Goal: Task Accomplishment & Management: Manage account settings

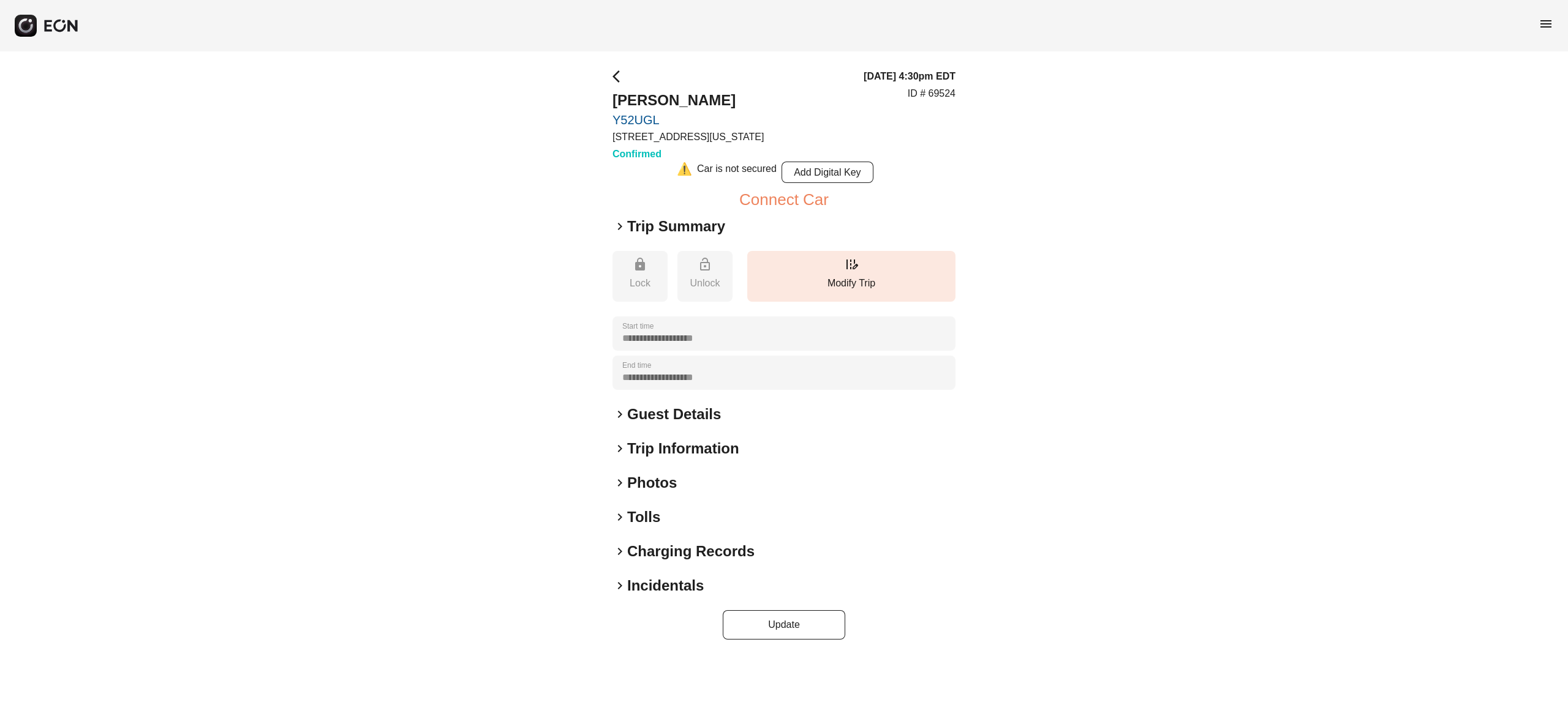
click at [695, 417] on h2 "Guest Details" at bounding box center [674, 414] width 94 height 19
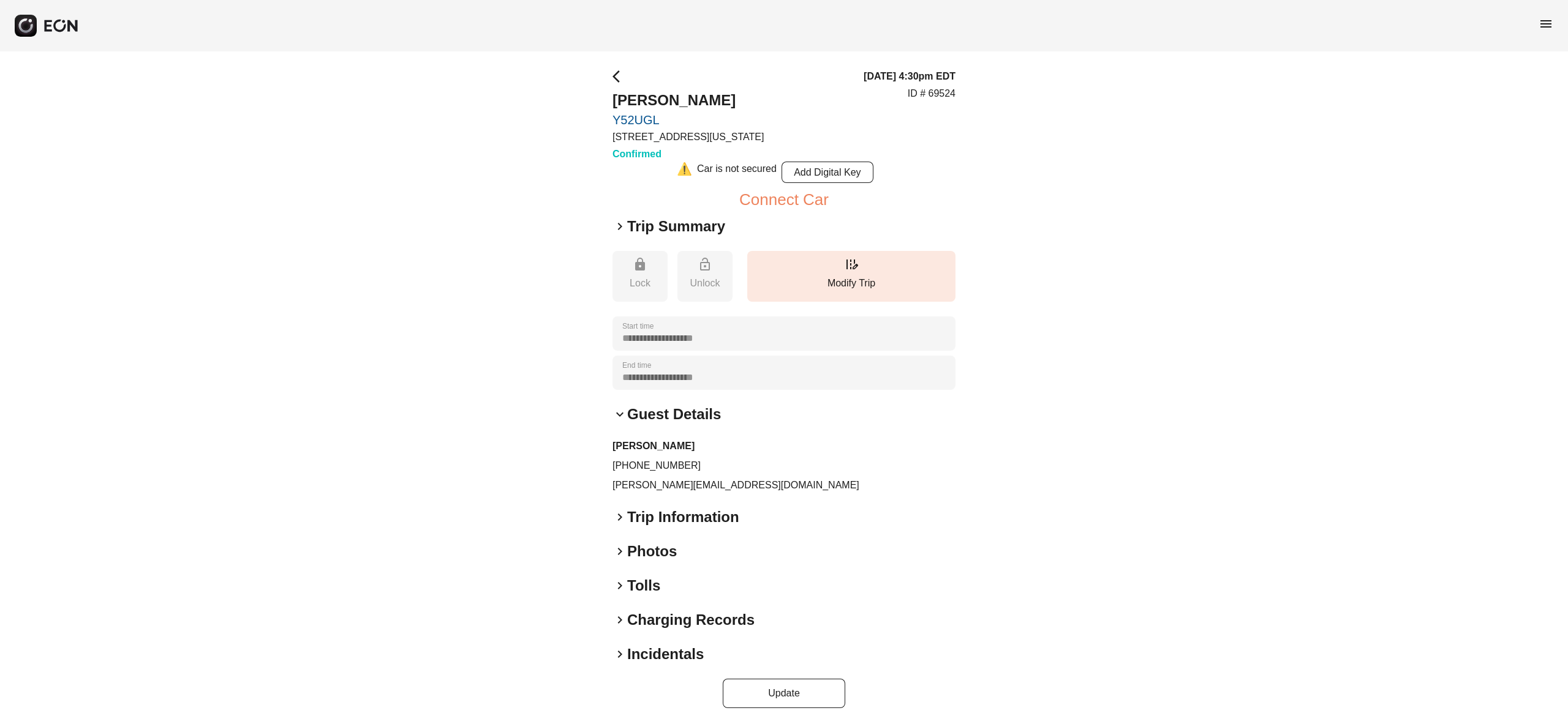
click at [649, 467] on p "+13472615146" at bounding box center [784, 466] width 343 height 15
drag, startPoint x: 623, startPoint y: 465, endPoint x: 746, endPoint y: 457, distance: 123.3
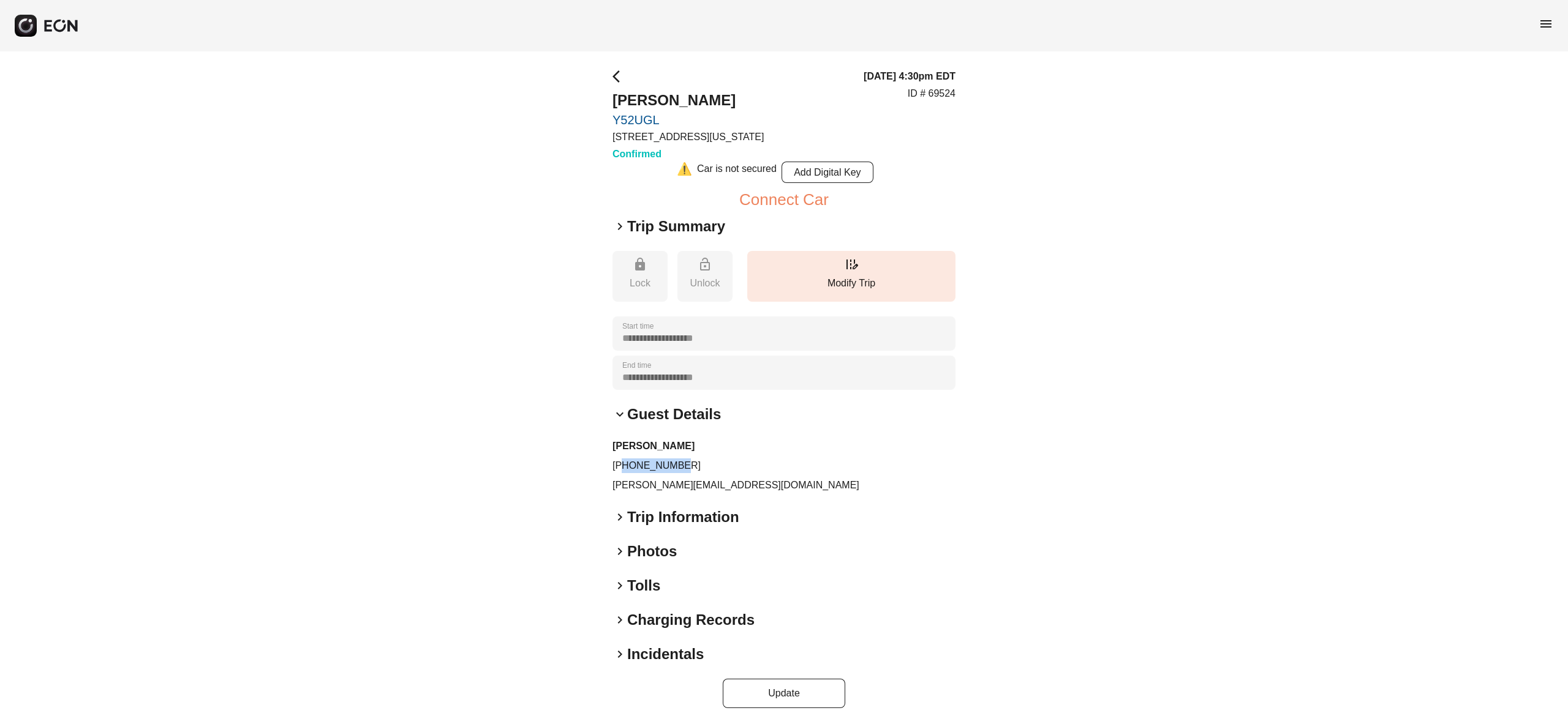
click at [746, 459] on p "+13472615146" at bounding box center [784, 466] width 343 height 15
copy p "3472615146"
click at [703, 489] on p "nahidur.r98@gmail.com" at bounding box center [784, 485] width 343 height 15
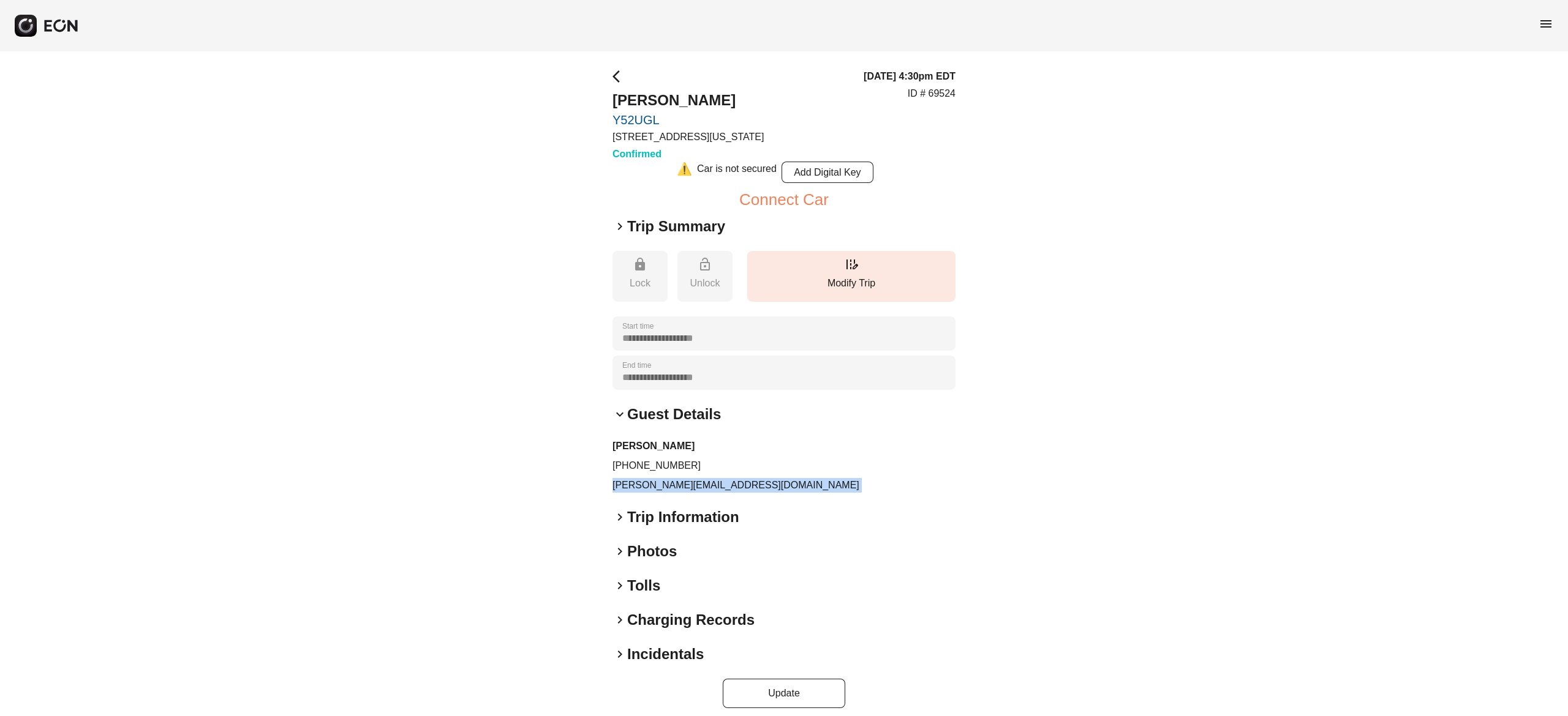
copy div "nahidur.r98@gmail.com keyboard_arrow_right"
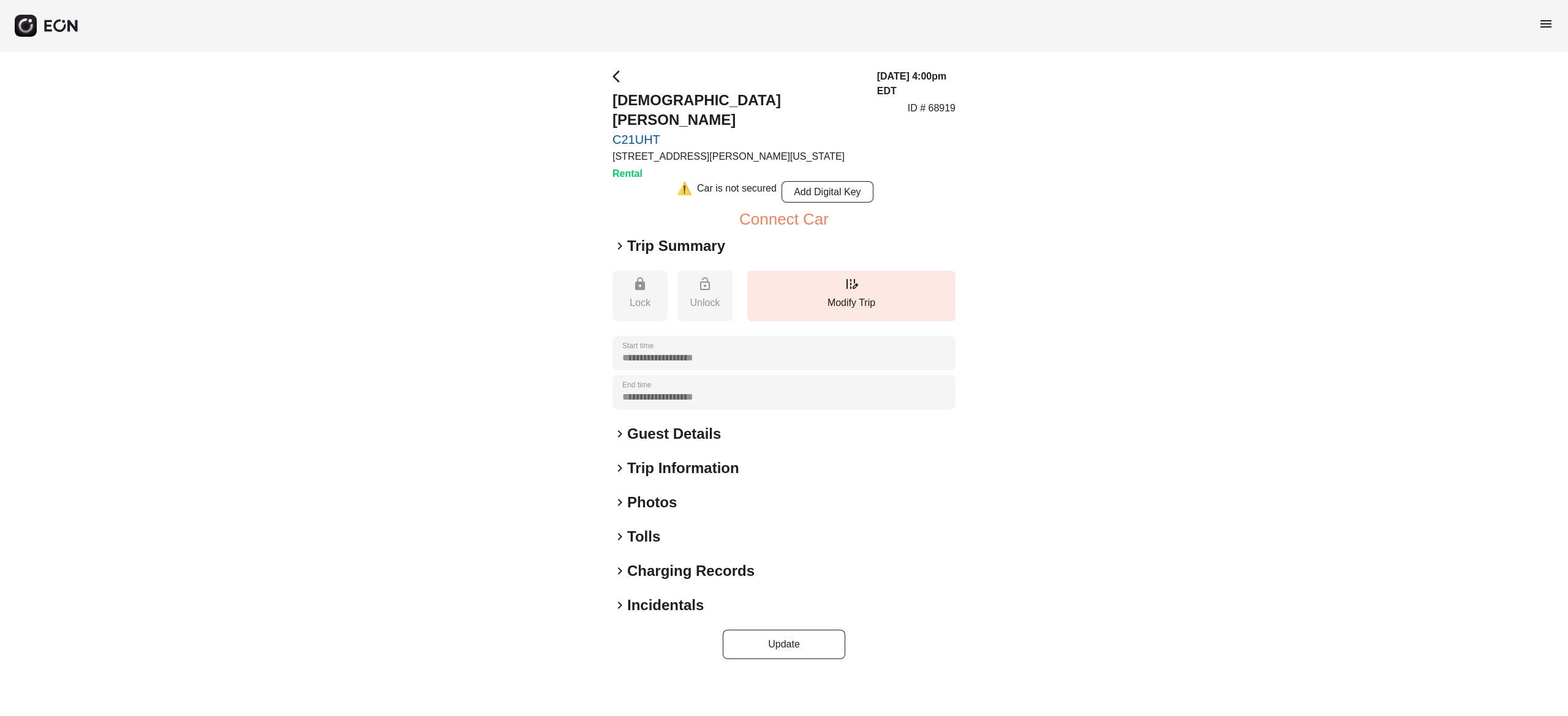
click at [652, 493] on h2 "Photos" at bounding box center [652, 503] width 49 height 19
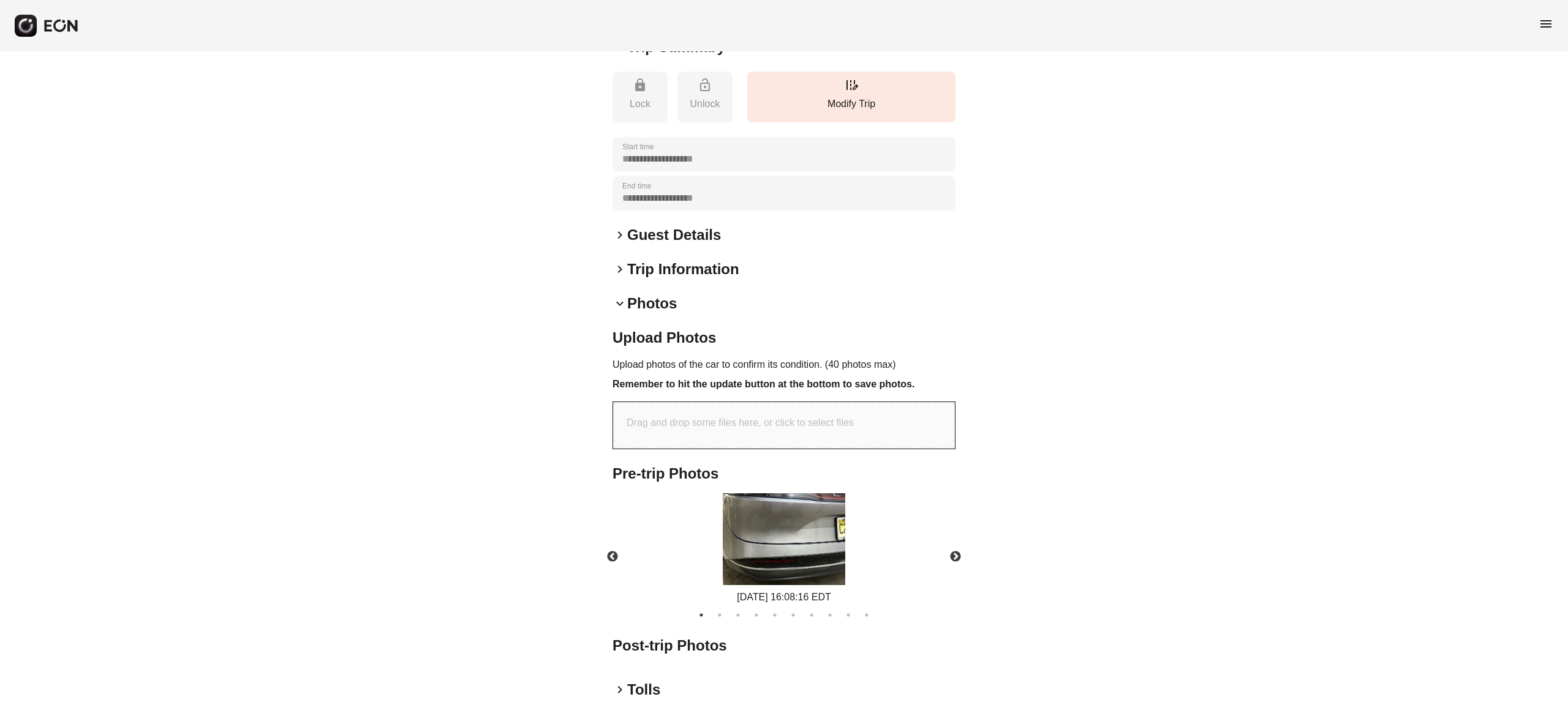
scroll to position [201, 0]
click at [730, 414] on p "Drag and drop some files here, or click to select files" at bounding box center [739, 421] width 227 height 15
click at [725, 415] on div "Drag and drop some files here, or click to select files" at bounding box center [784, 423] width 341 height 47
type input "**********"
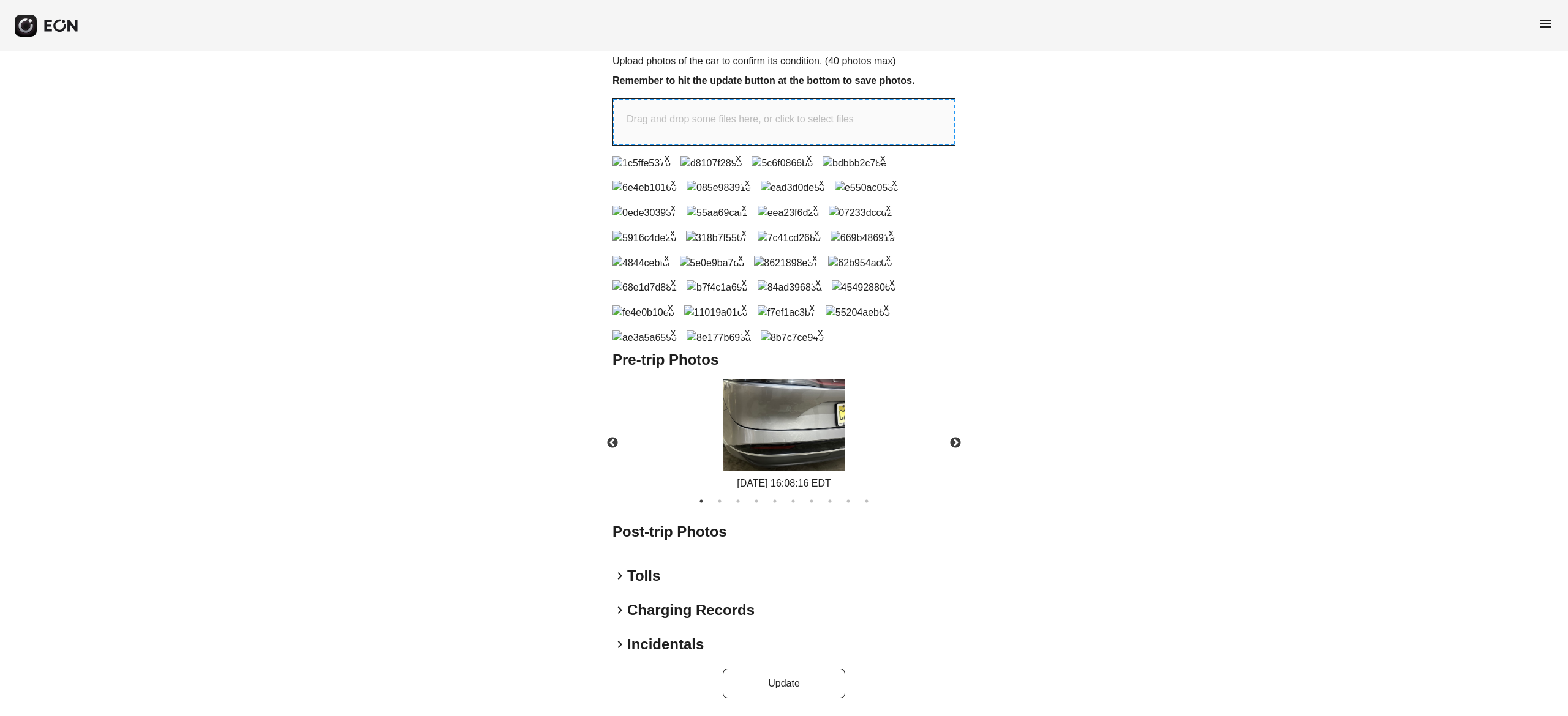
scroll to position [1013, 0]
click at [822, 675] on button "Update" at bounding box center [784, 683] width 123 height 29
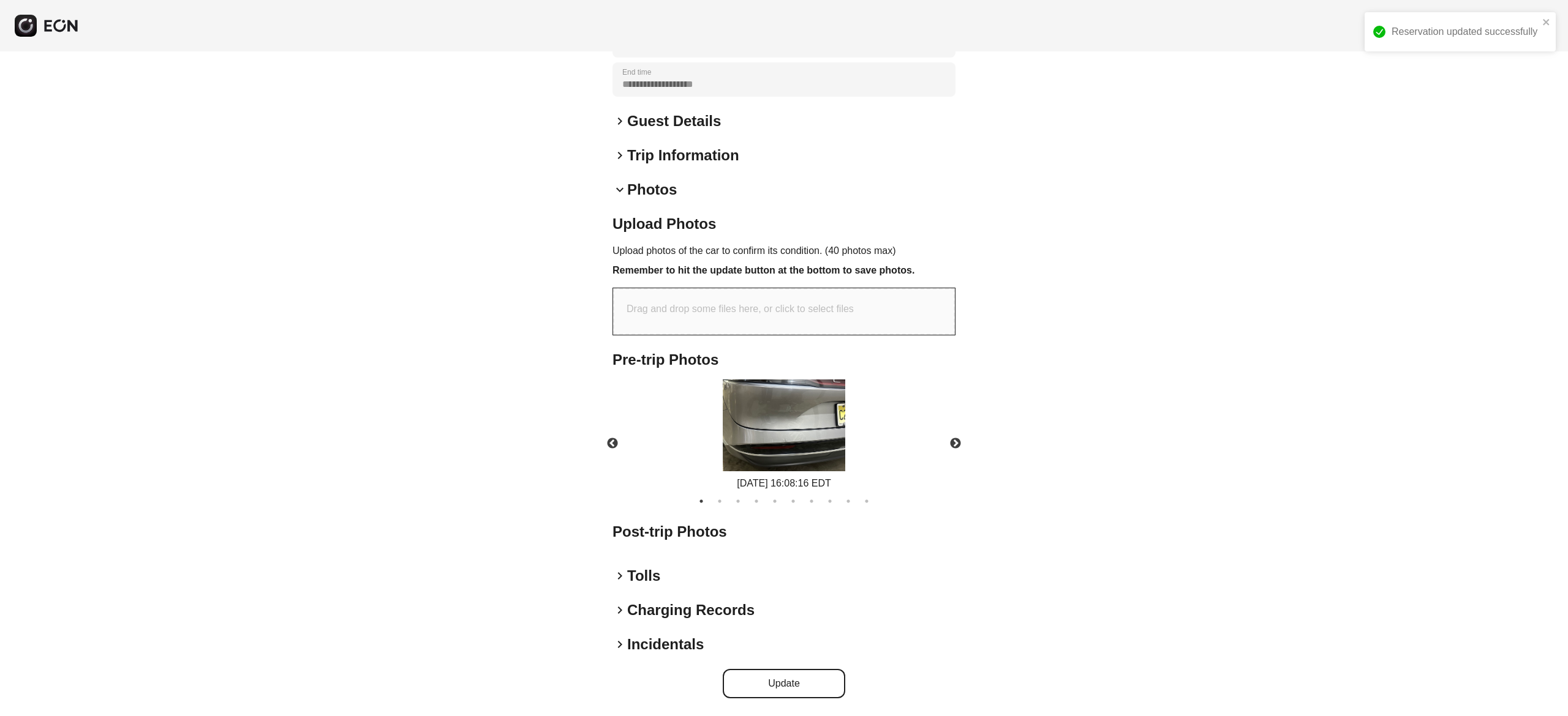
scroll to position [267, 0]
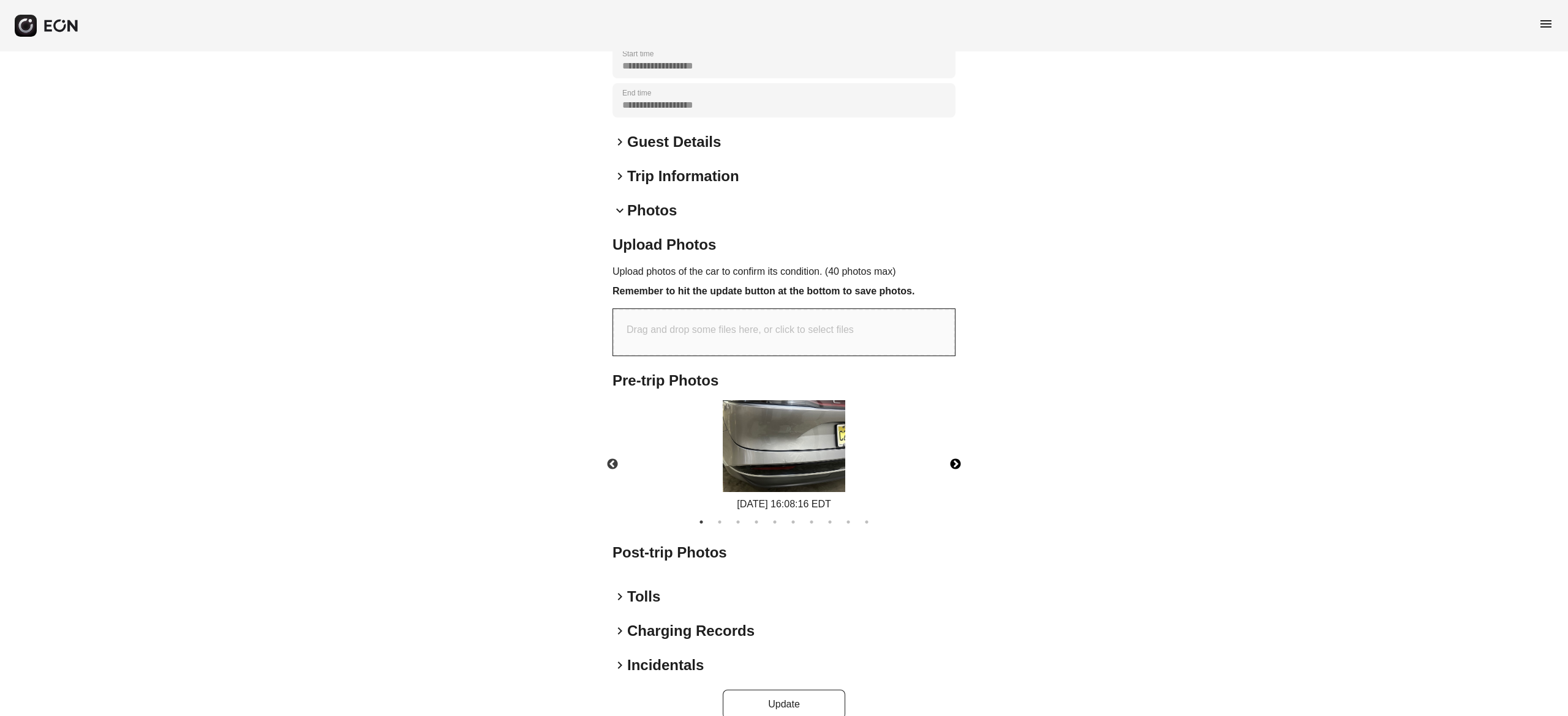
click at [956, 445] on button "Next" at bounding box center [955, 464] width 43 height 43
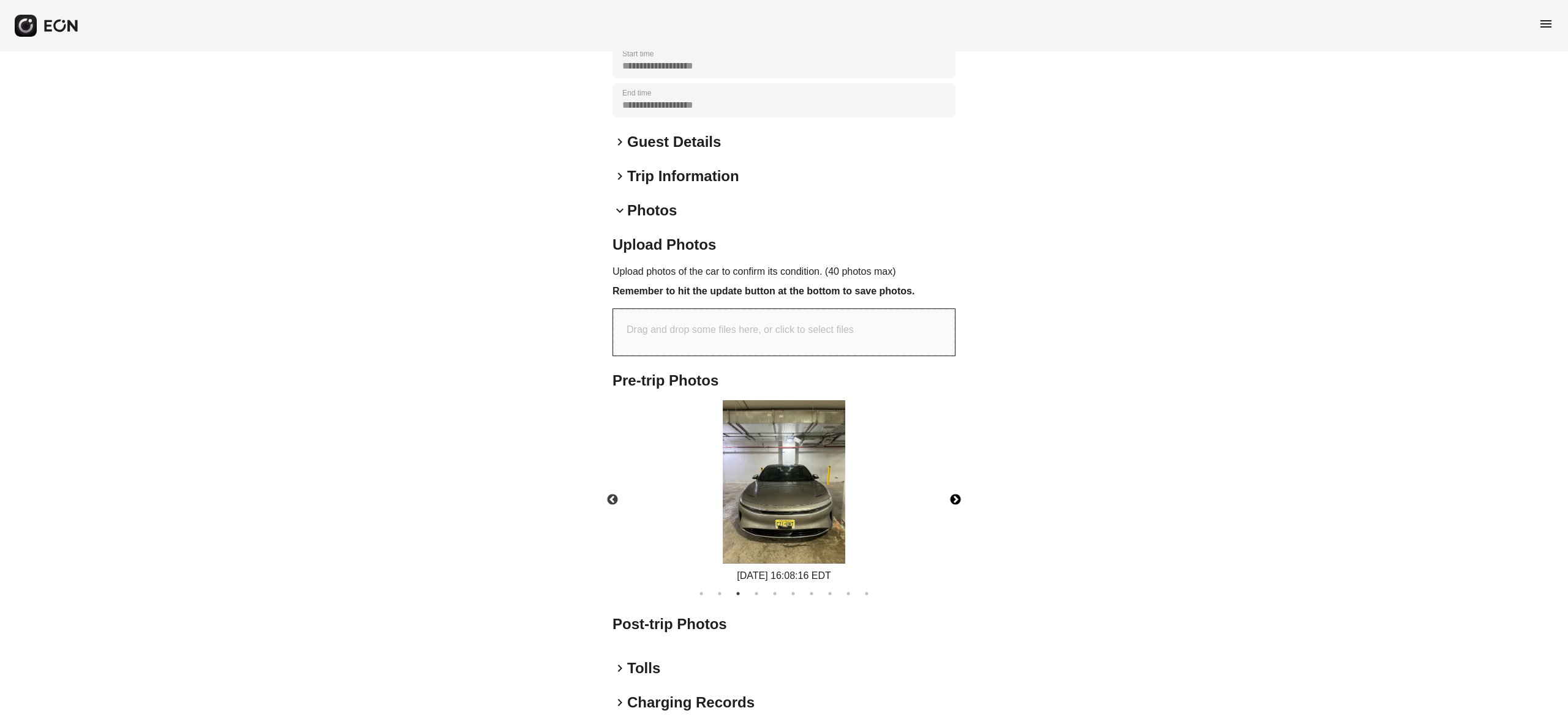
click at [956, 479] on button "Next" at bounding box center [955, 500] width 43 height 43
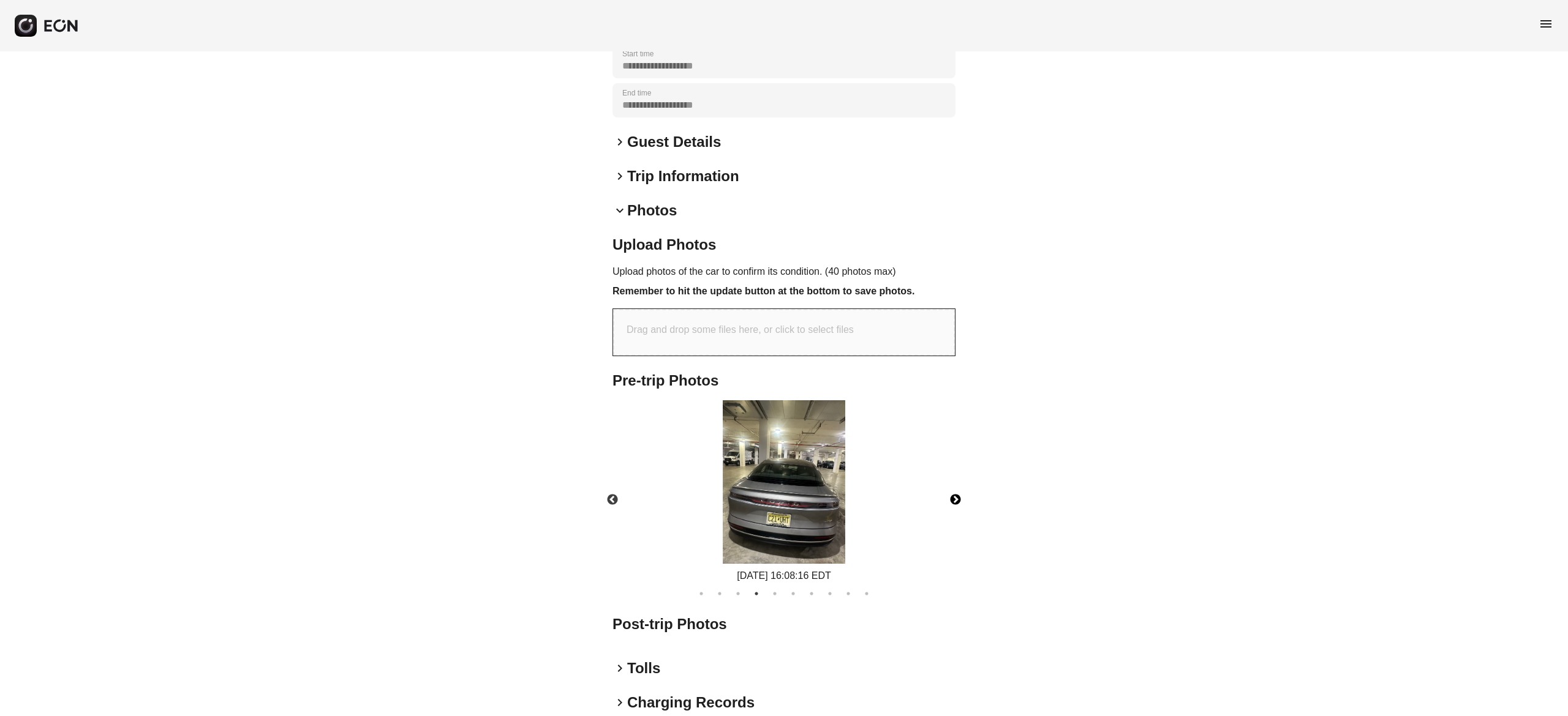
click at [956, 479] on button "Next" at bounding box center [955, 500] width 43 height 43
click at [956, 445] on div "[DATE] 16:08:16 EDT" at bounding box center [784, 492] width 364 height 183
click at [956, 479] on button "Next" at bounding box center [955, 500] width 43 height 43
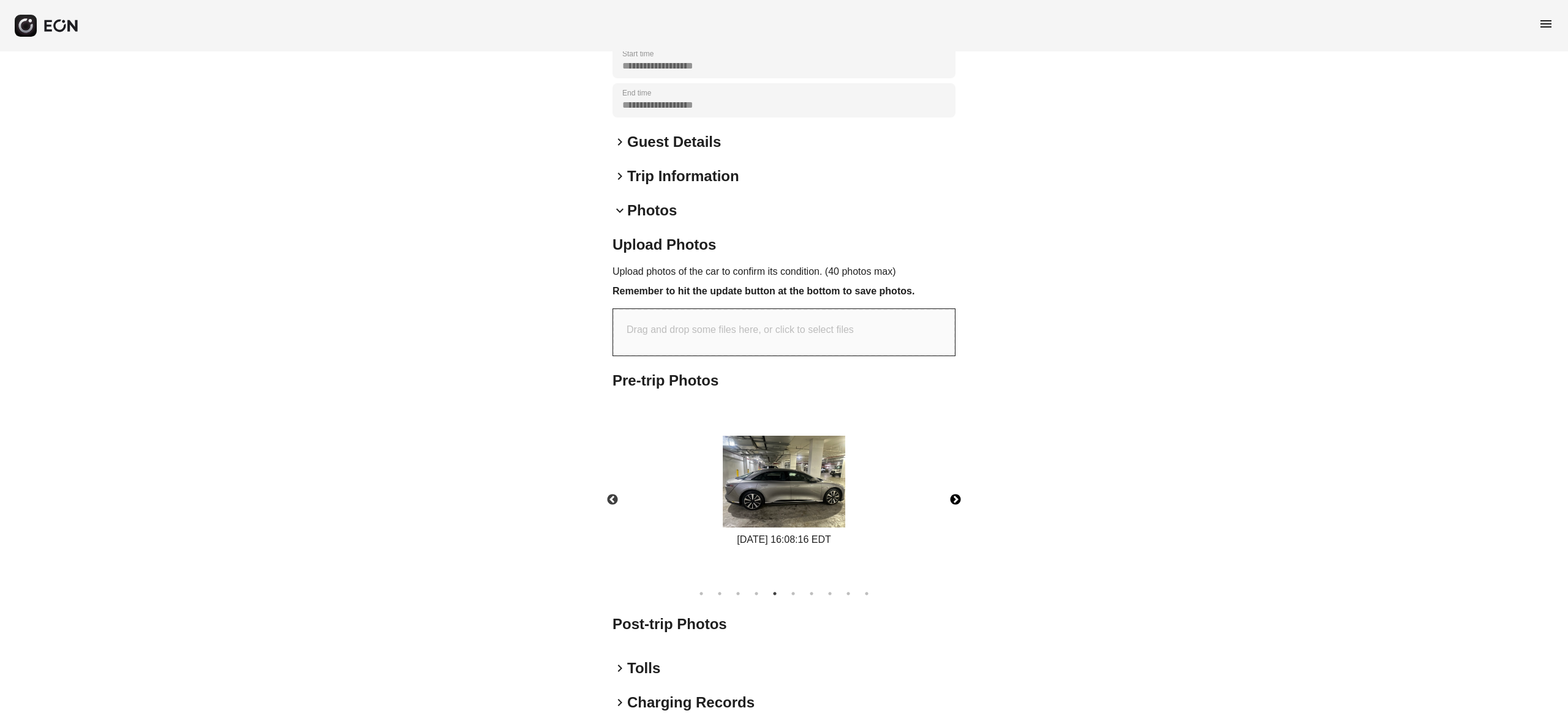
click at [956, 479] on button "Next" at bounding box center [955, 500] width 43 height 43
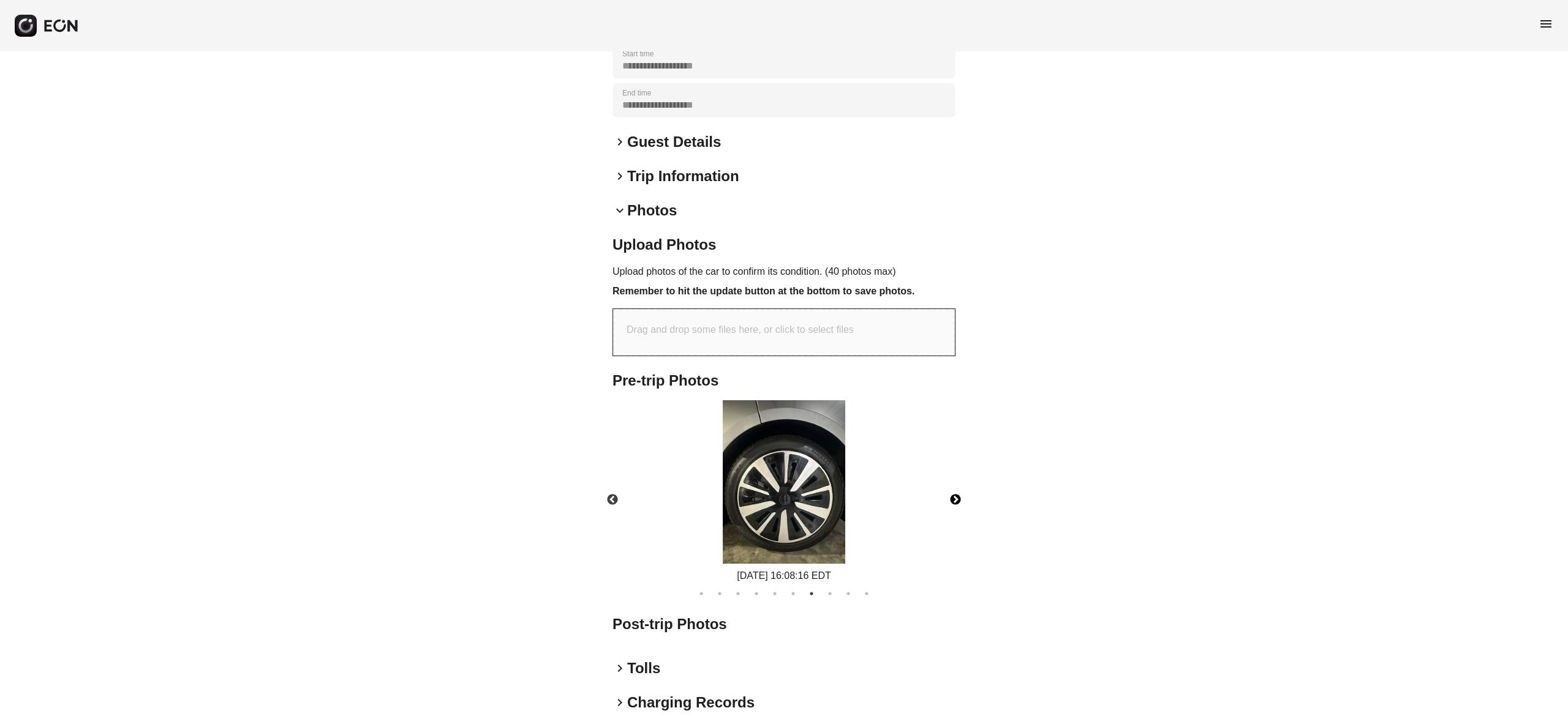
click at [956, 479] on button "Next" at bounding box center [955, 500] width 43 height 43
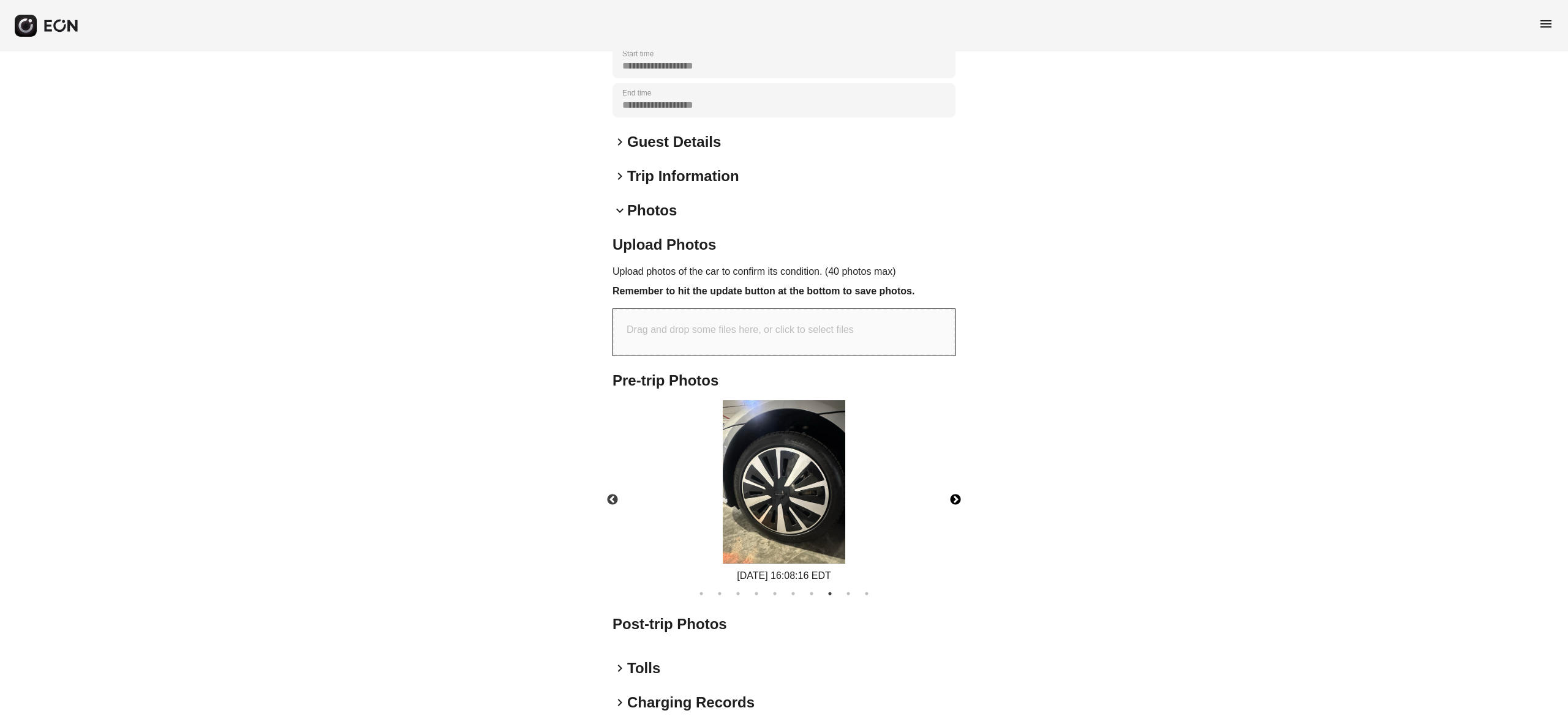
click at [956, 479] on button "Next" at bounding box center [955, 500] width 43 height 43
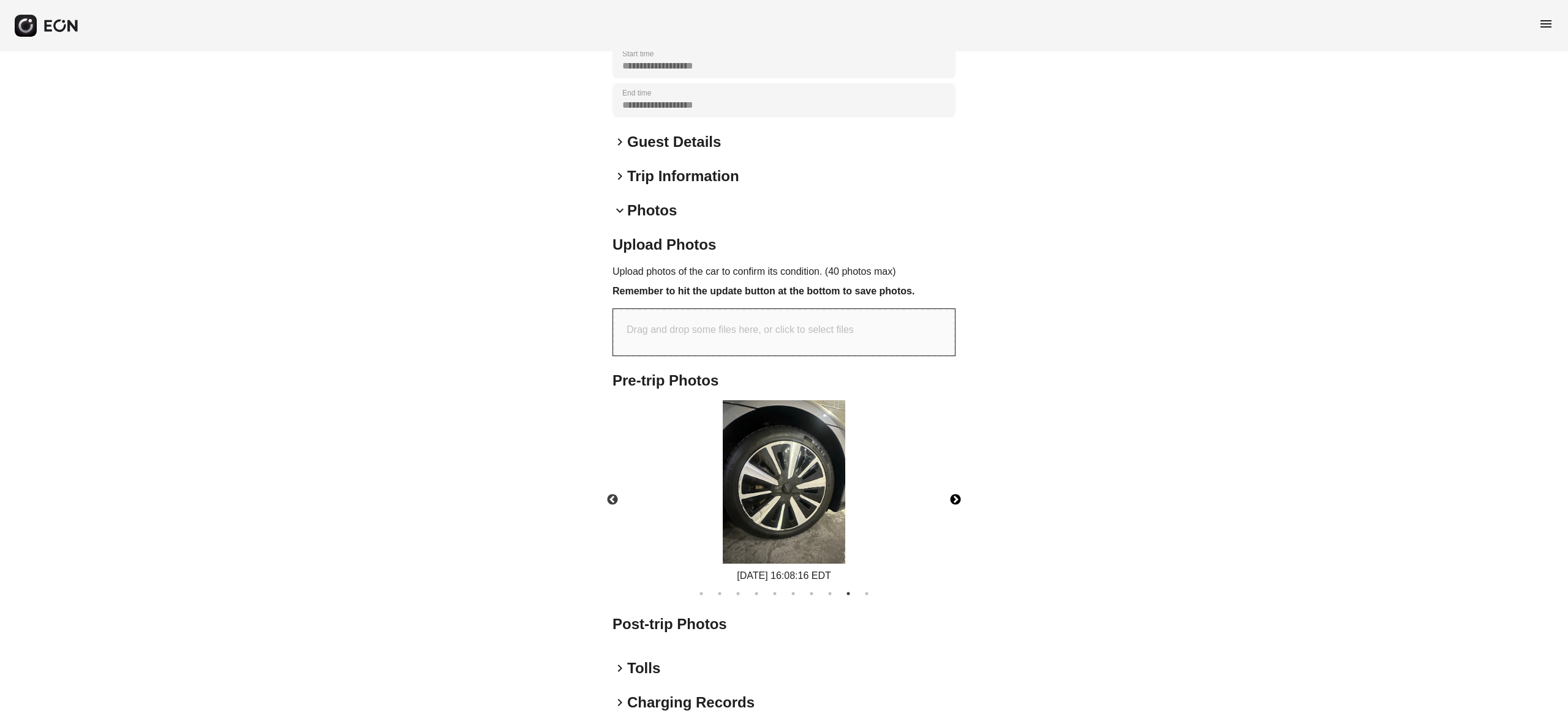
click at [956, 479] on button "Next" at bounding box center [955, 500] width 43 height 43
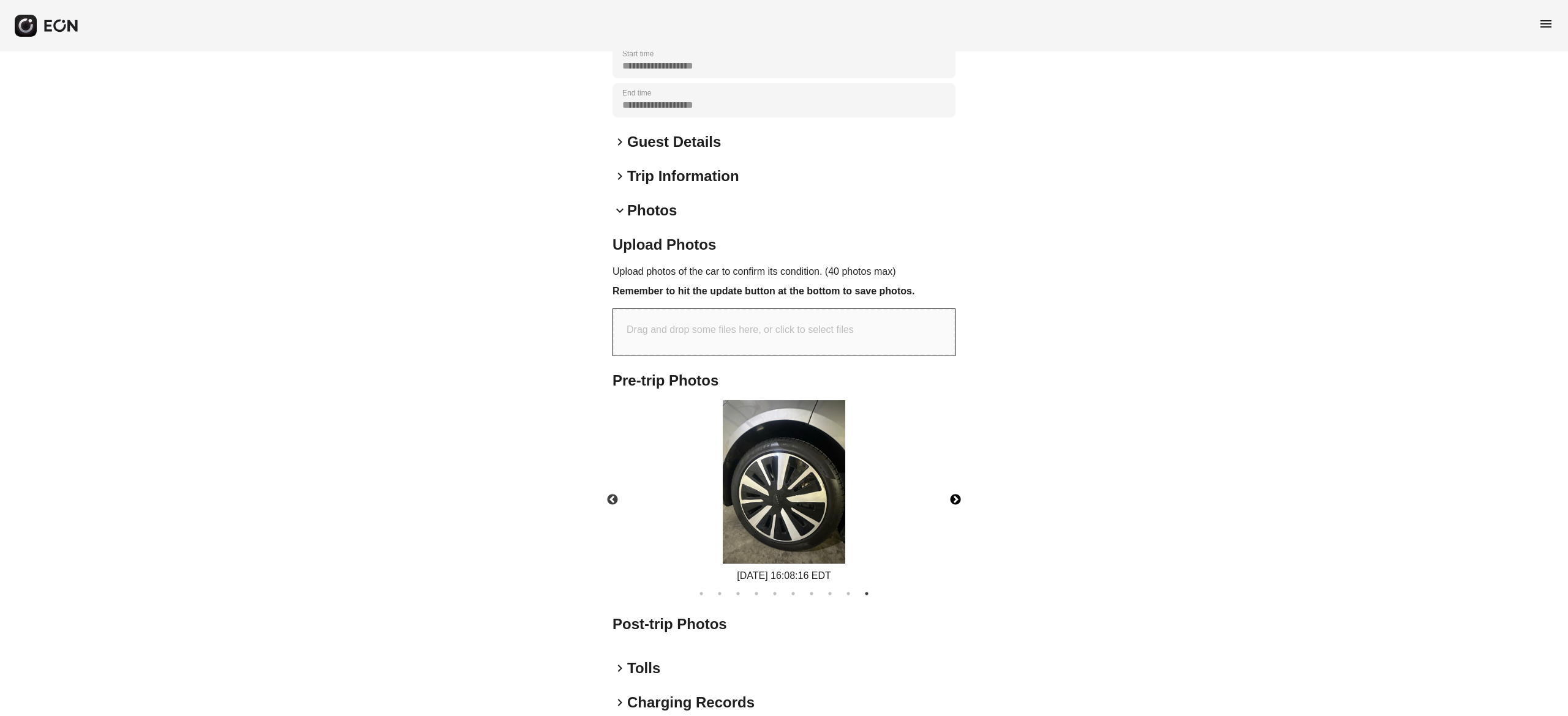
click at [956, 479] on button "Next" at bounding box center [955, 500] width 43 height 43
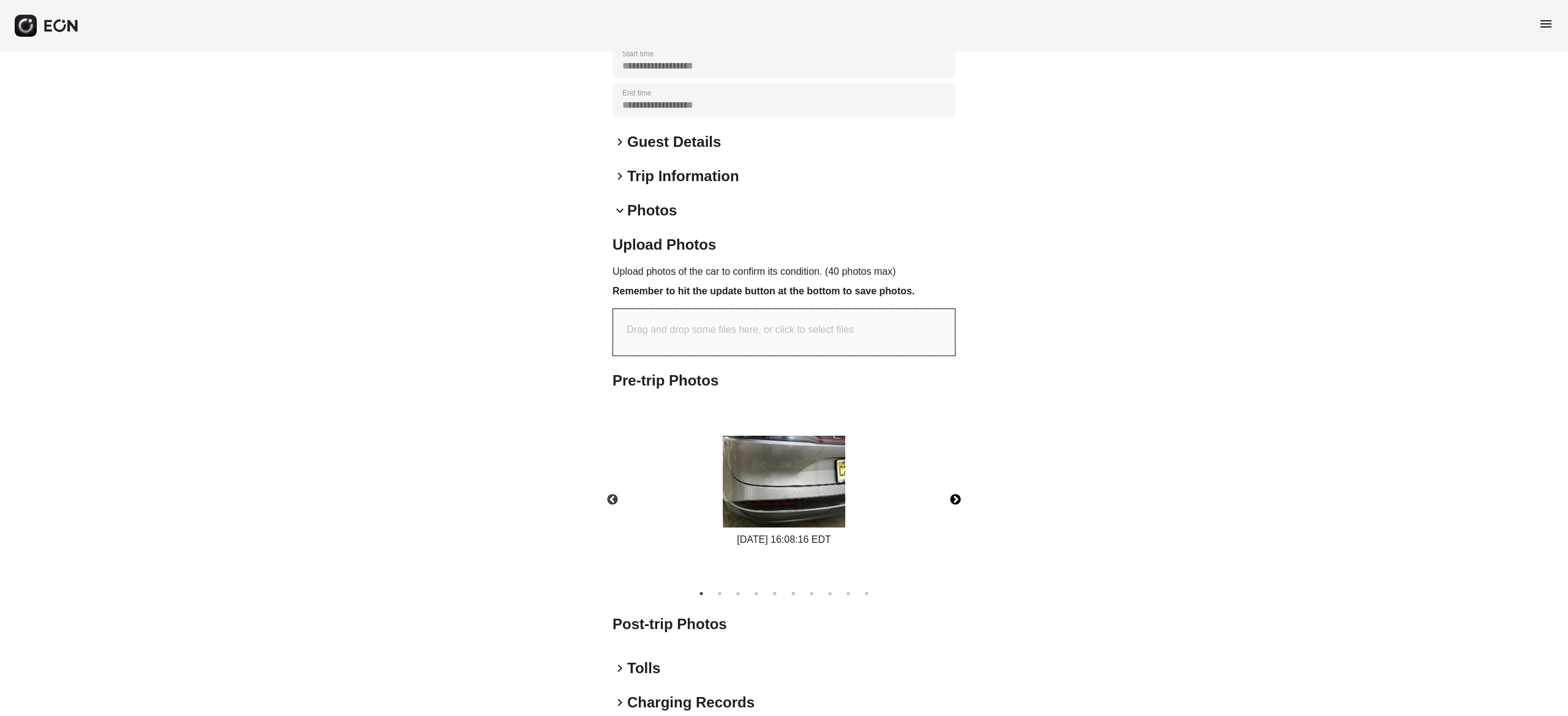
click at [956, 479] on button "Next" at bounding box center [955, 500] width 43 height 43
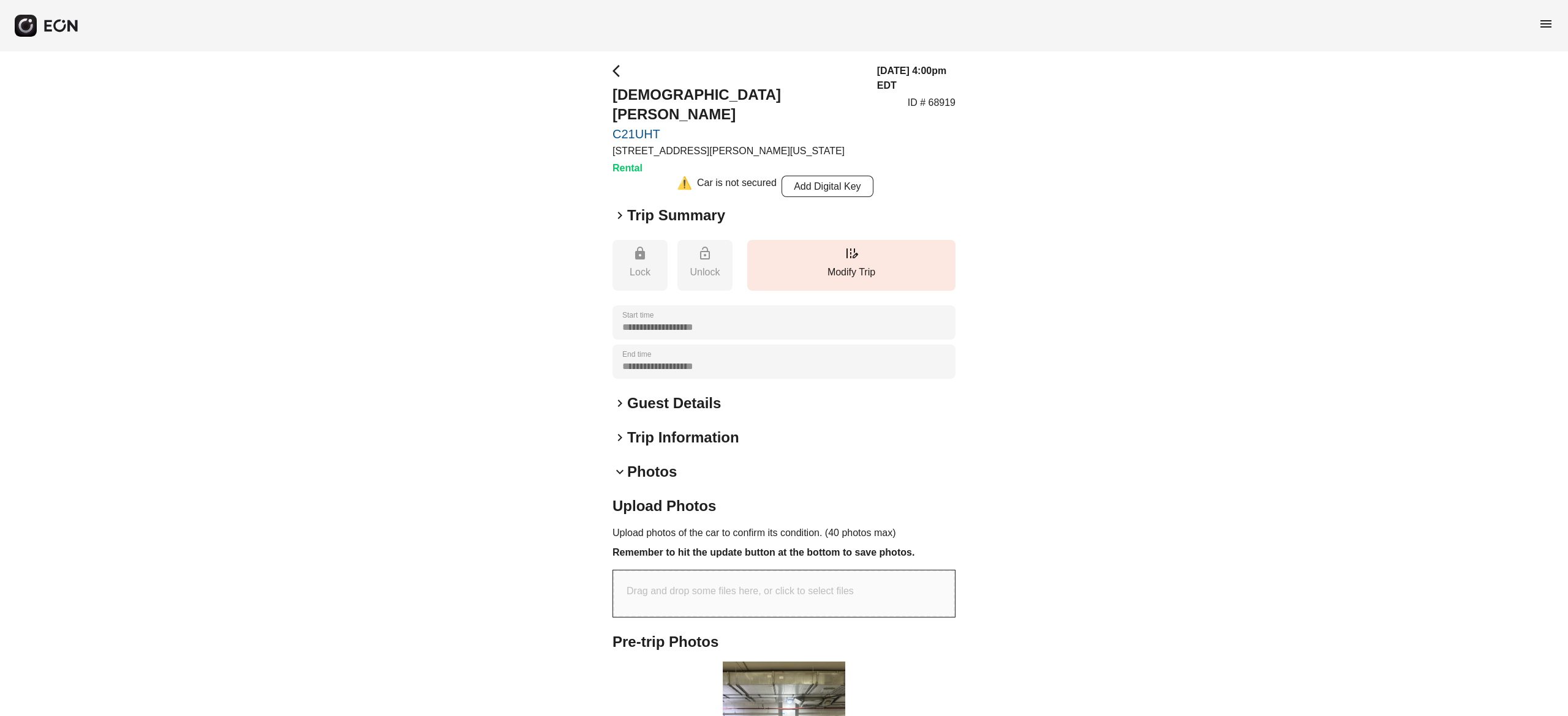
scroll to position [0, 0]
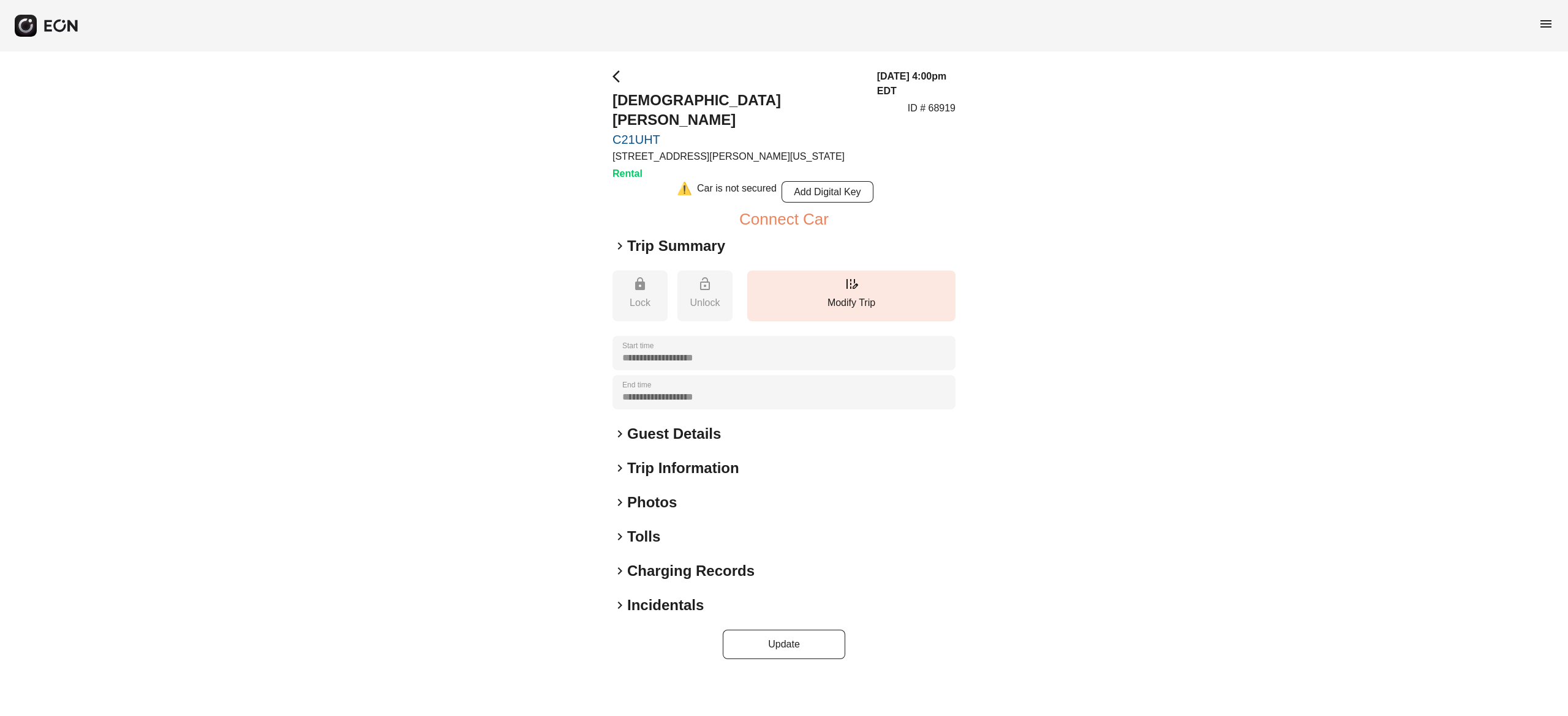
click at [666, 493] on h2 "Photos" at bounding box center [652, 503] width 49 height 19
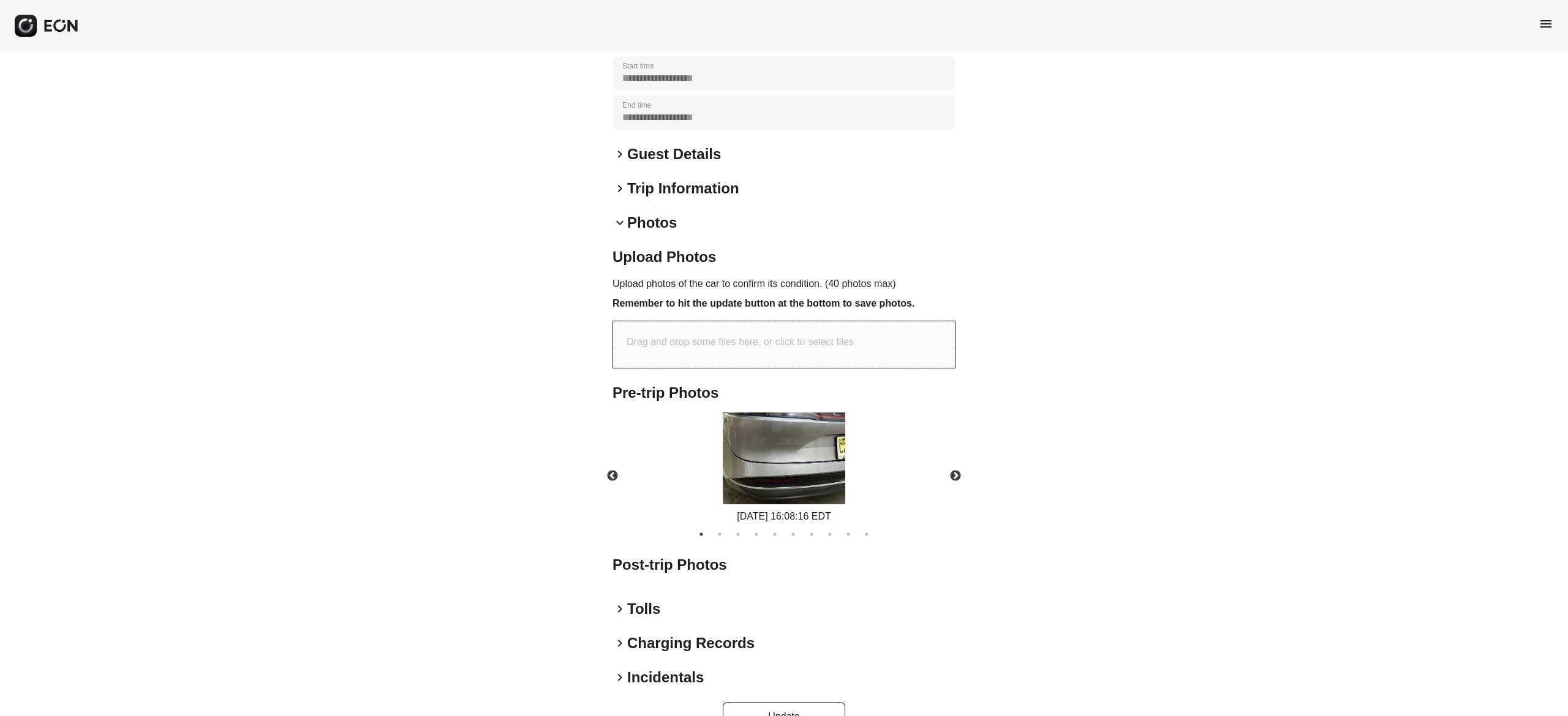
scroll to position [292, 0]
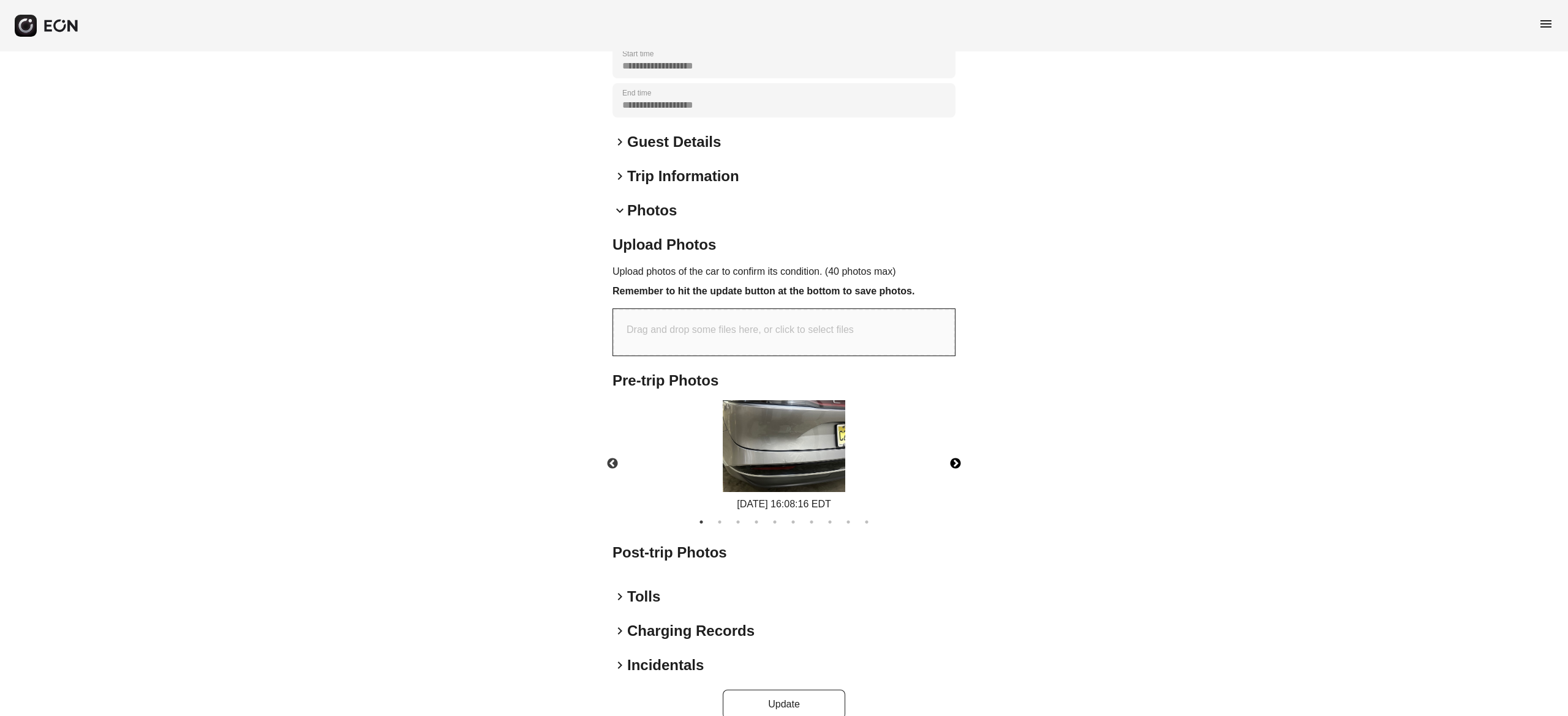
click at [956, 443] on button "Next" at bounding box center [955, 464] width 43 height 43
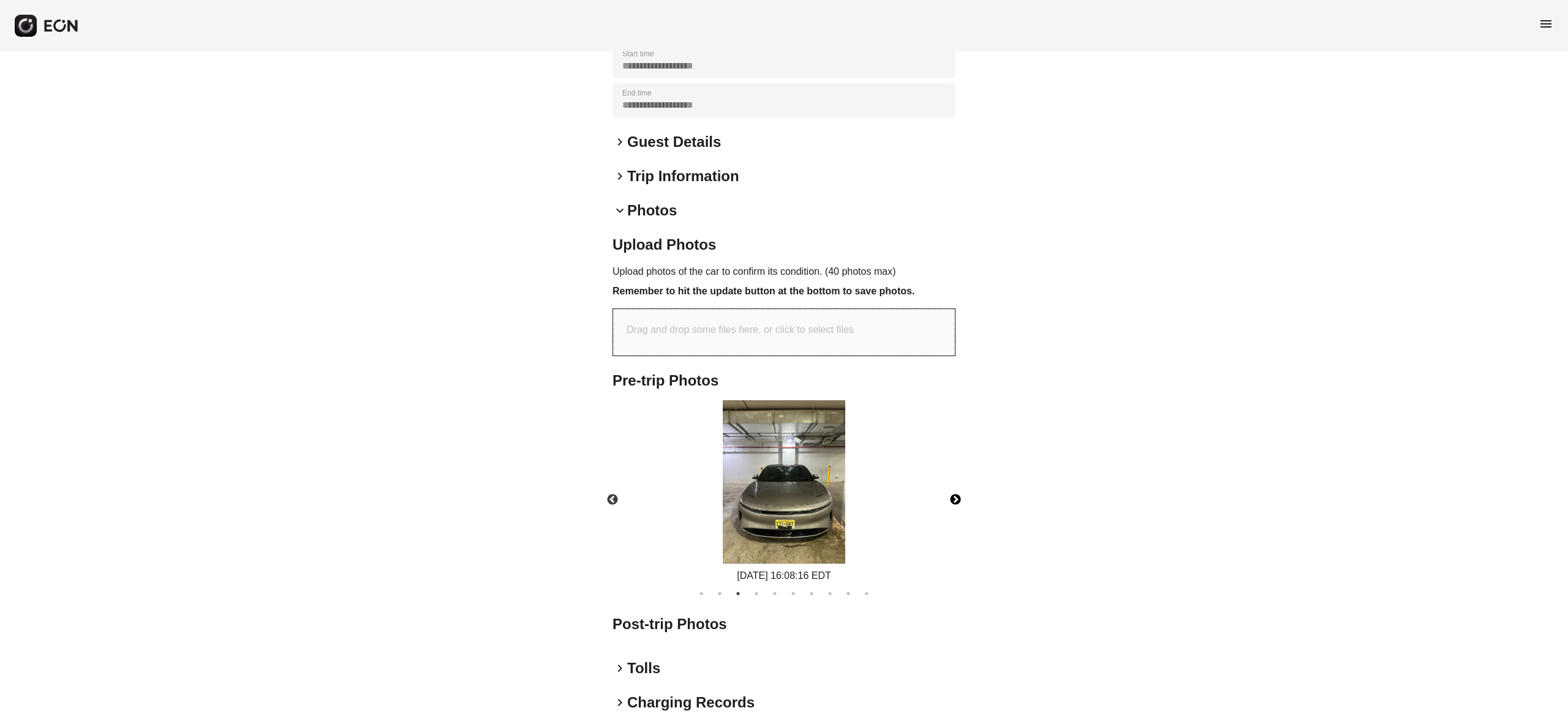
click at [956, 443] on div "[DATE] 16:08:16 EDT" at bounding box center [784, 492] width 364 height 183
click at [956, 481] on button "Next" at bounding box center [955, 500] width 43 height 43
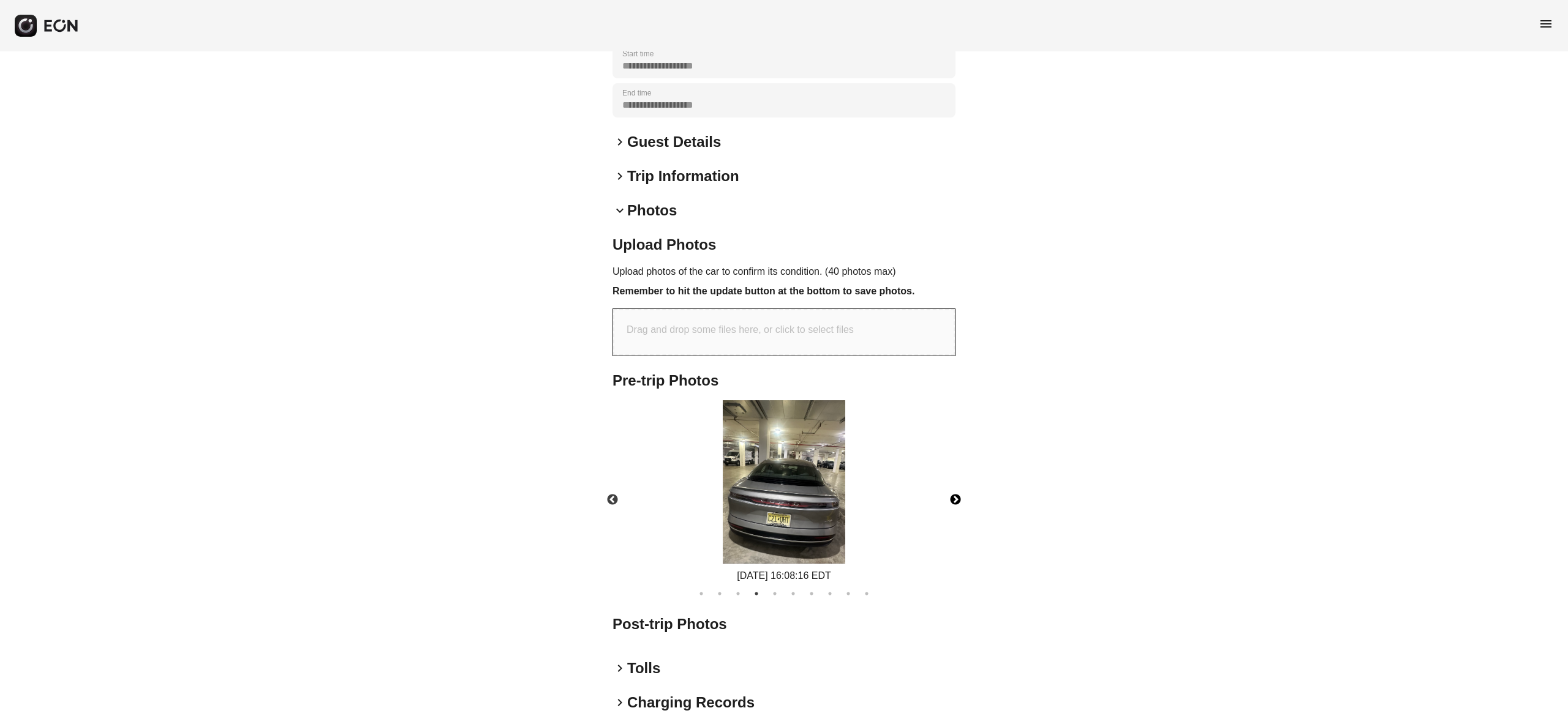
click at [956, 481] on button "Next" at bounding box center [955, 500] width 43 height 43
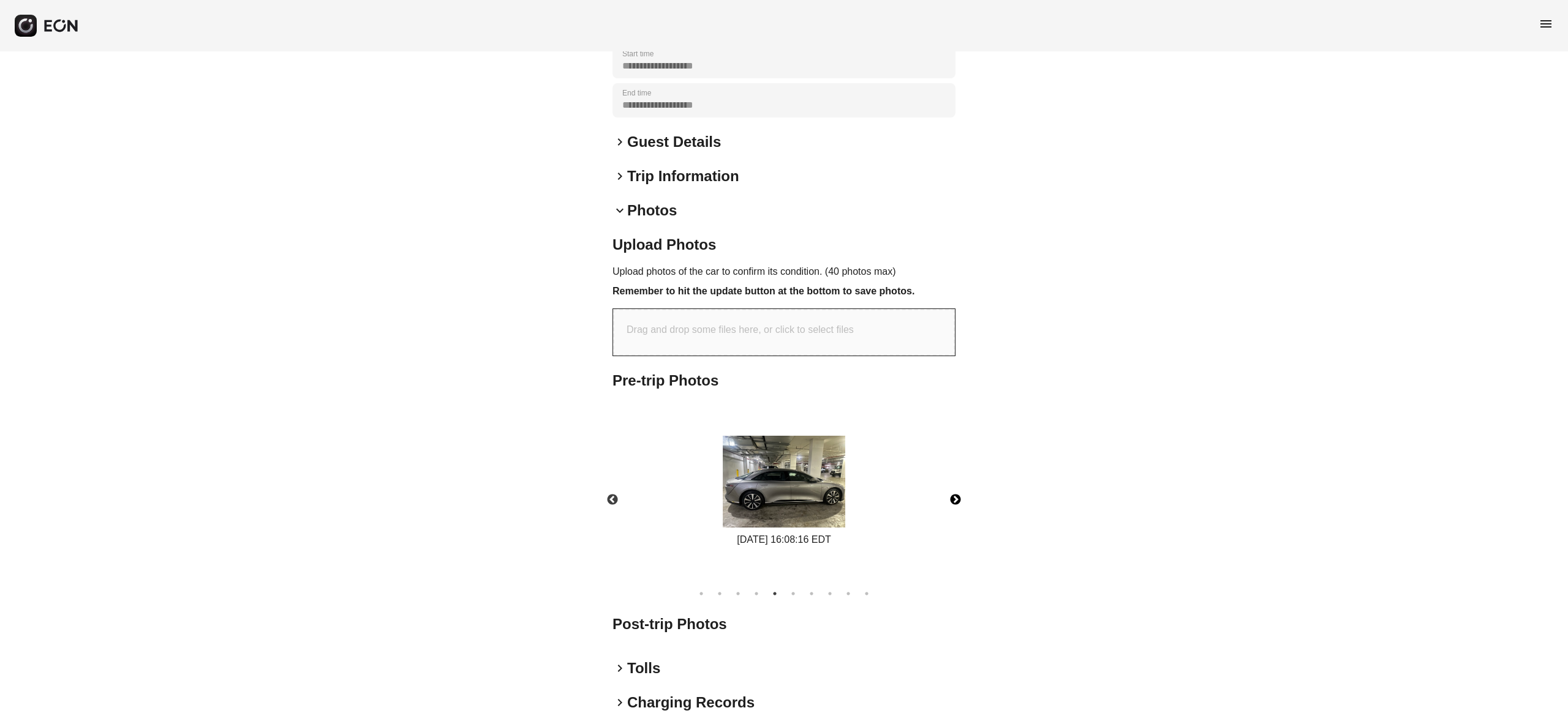
click at [956, 481] on button "Next" at bounding box center [955, 500] width 43 height 43
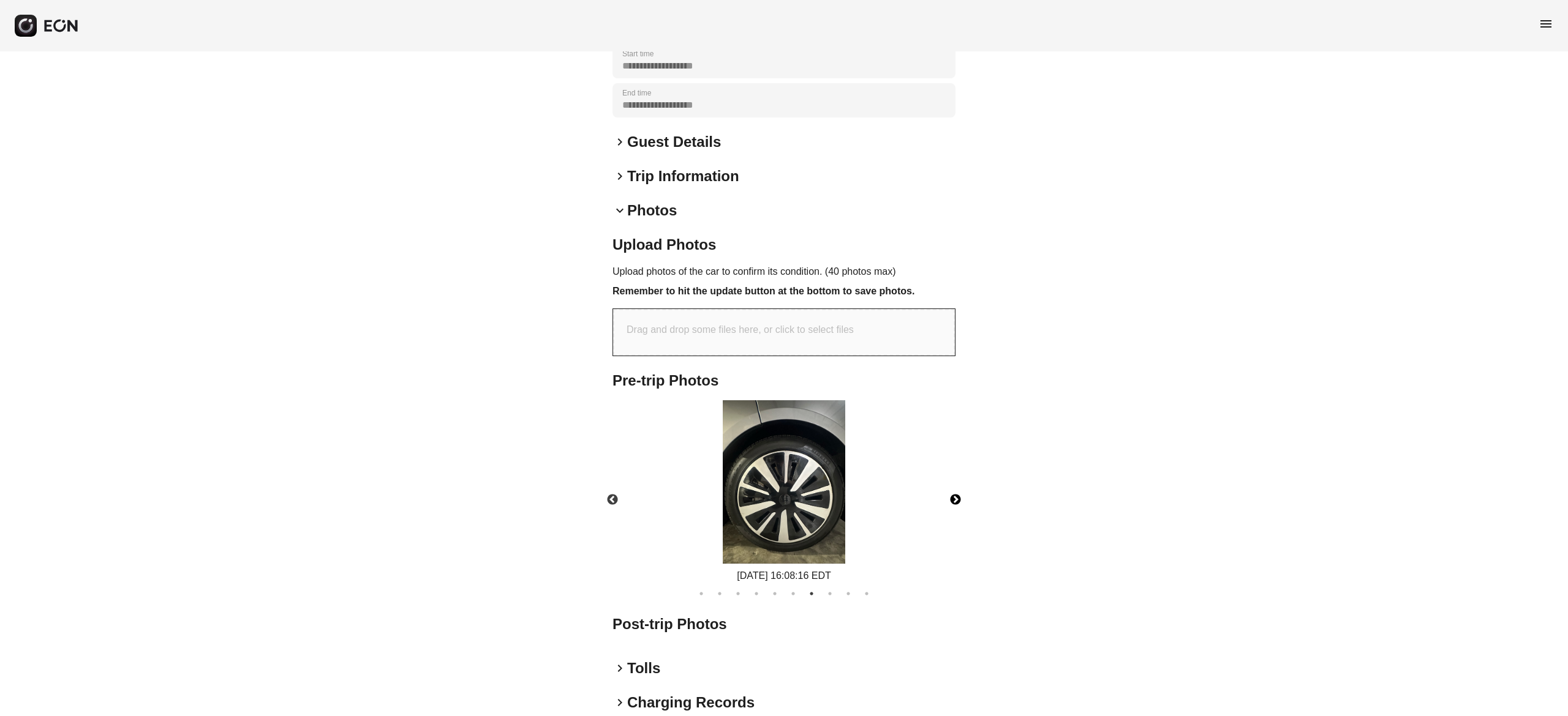
click at [956, 481] on button "Next" at bounding box center [955, 500] width 43 height 43
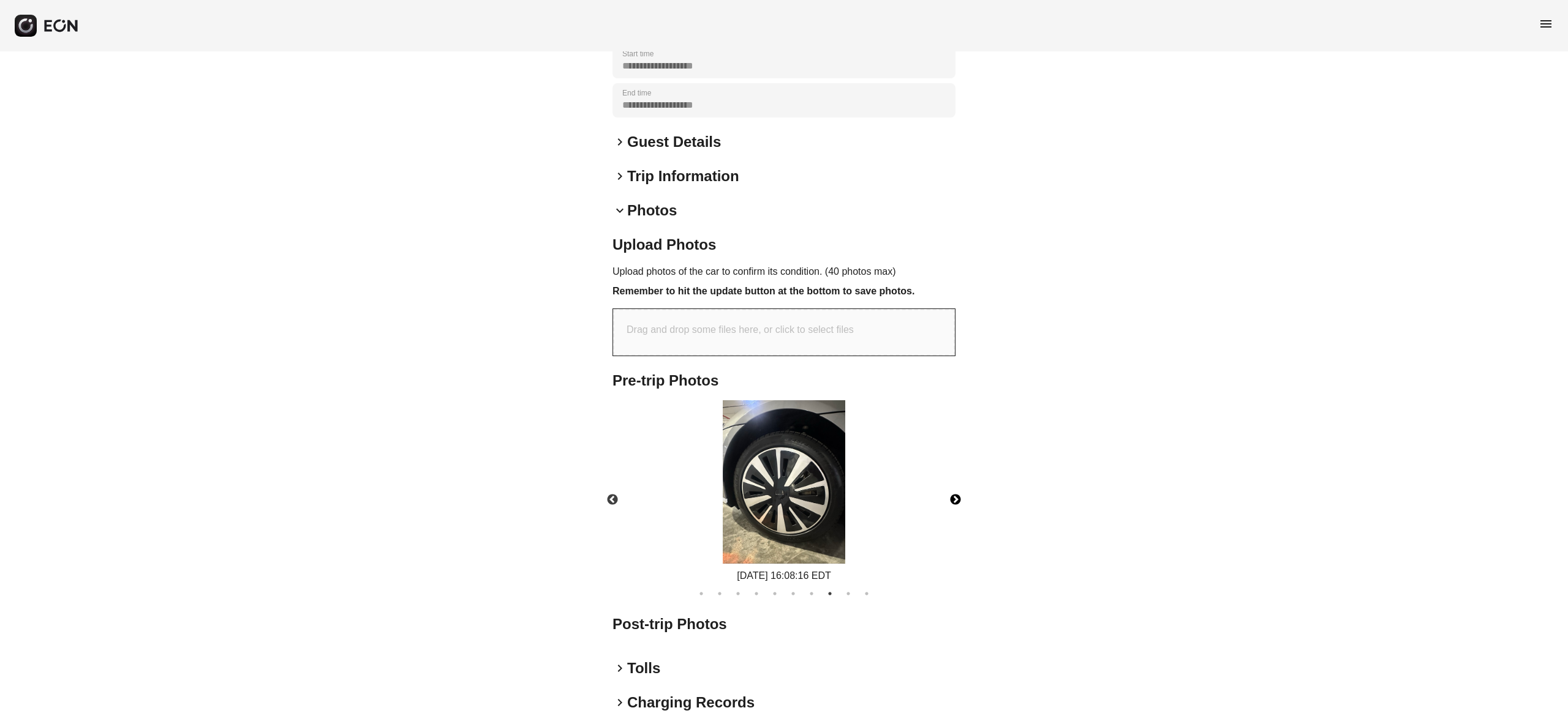
click at [956, 481] on button "Next" at bounding box center [955, 500] width 43 height 43
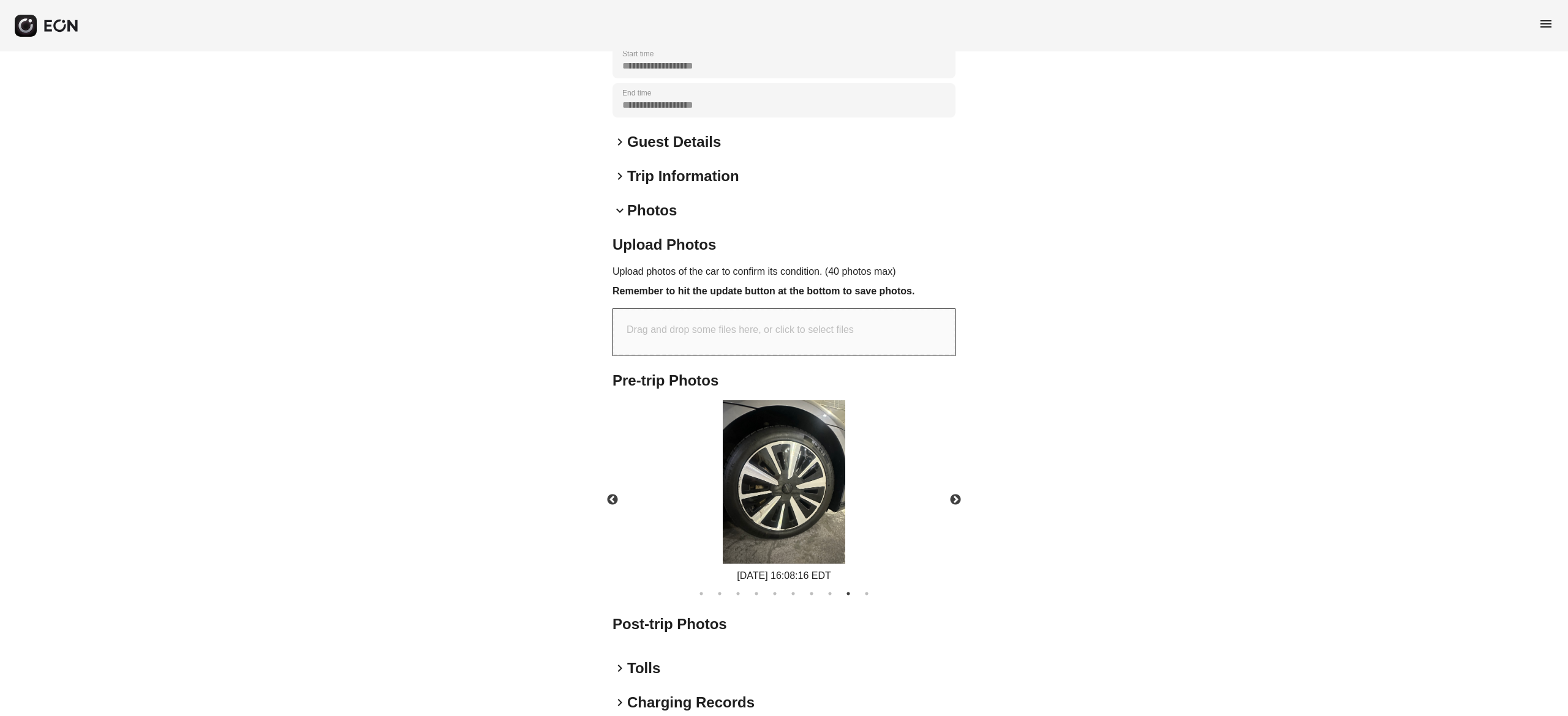
click at [784, 327] on div "Drag and drop some files here, or click to select files" at bounding box center [784, 332] width 341 height 47
type input "**********"
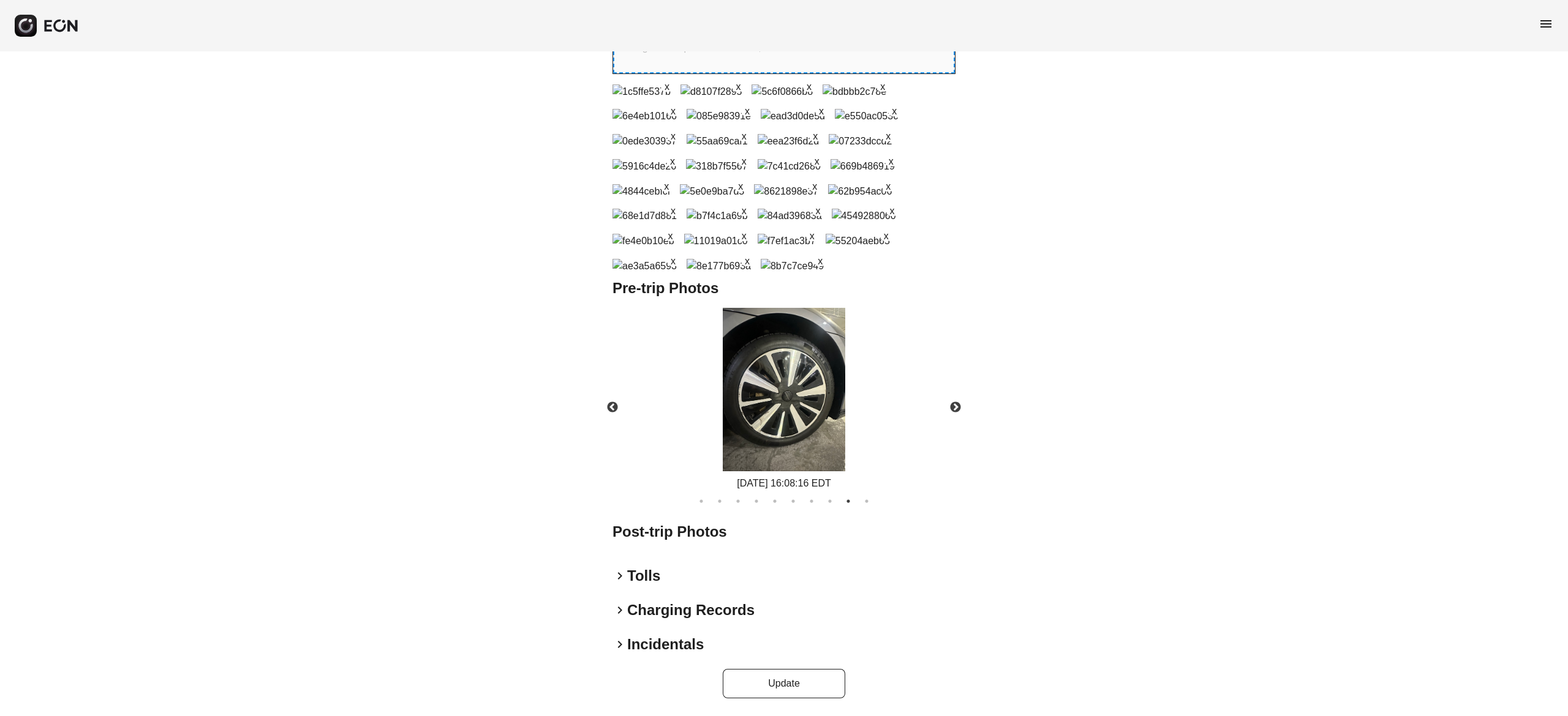
scroll to position [781, 0]
click at [814, 266] on button "x" at bounding box center [820, 260] width 12 height 12
click at [741, 266] on button "x" at bounding box center [747, 260] width 12 height 12
click at [883, 241] on button "x" at bounding box center [886, 235] width 12 height 12
click at [880, 266] on button "x" at bounding box center [886, 260] width 12 height 12
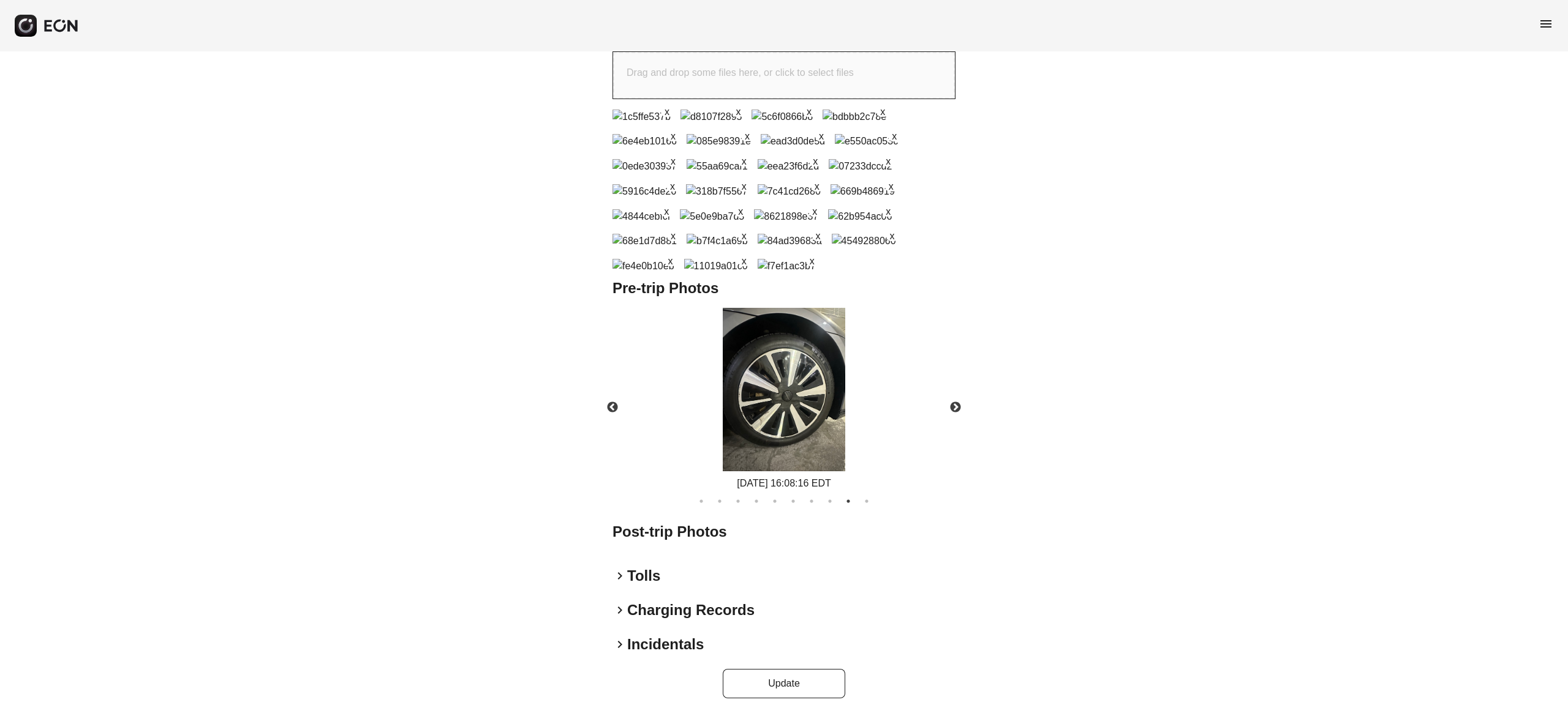
scroll to position [994, 0]
click at [805, 680] on button "Update" at bounding box center [784, 683] width 123 height 29
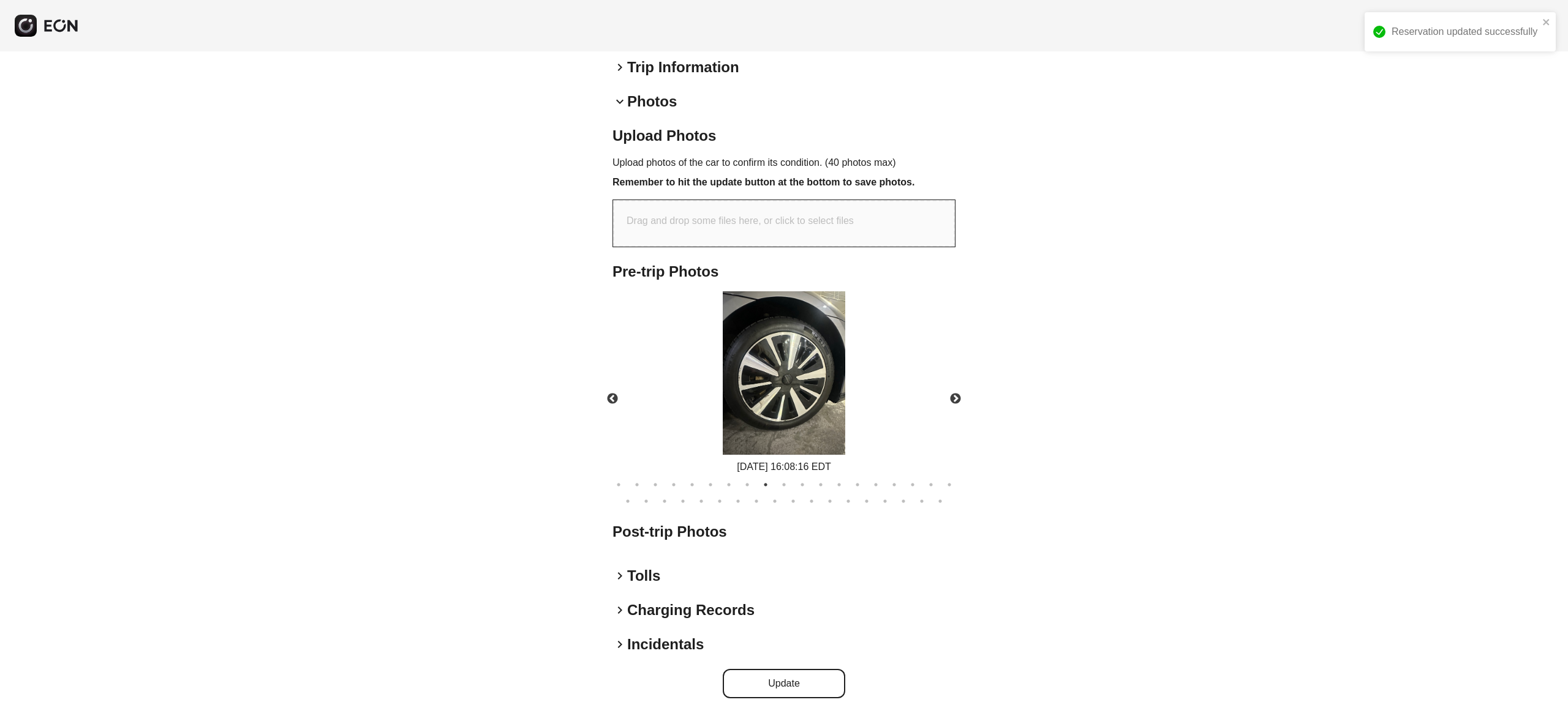
scroll to position [355, 0]
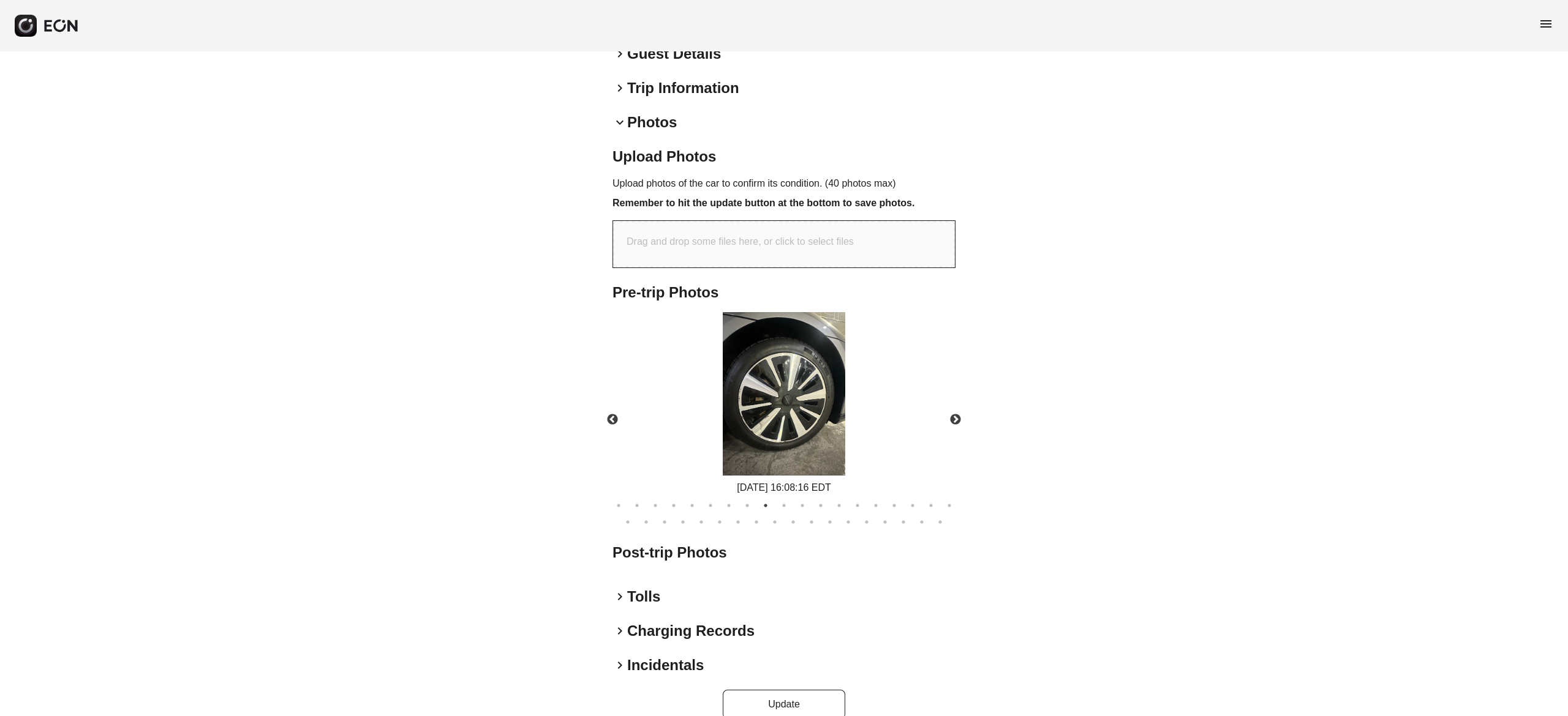
click at [1124, 313] on div "**********" at bounding box center [784, 217] width 1568 height 1040
